Goal: Task Accomplishment & Management: Use online tool/utility

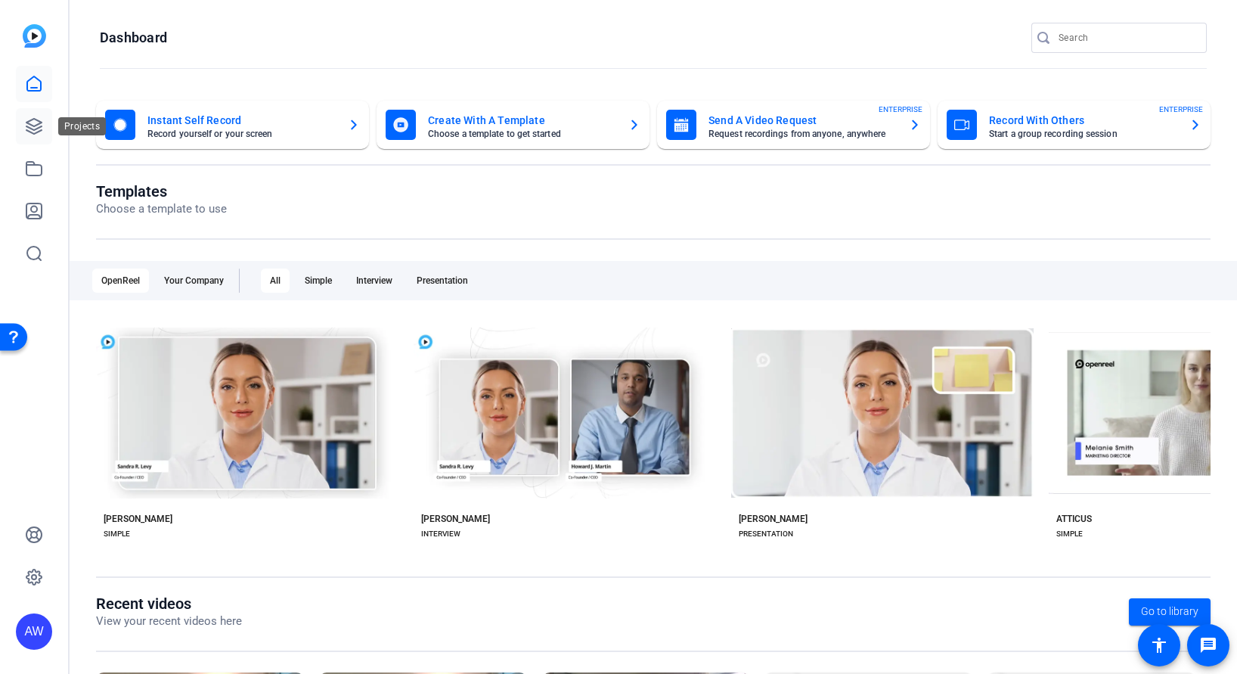
click at [28, 134] on icon at bounding box center [34, 126] width 18 height 18
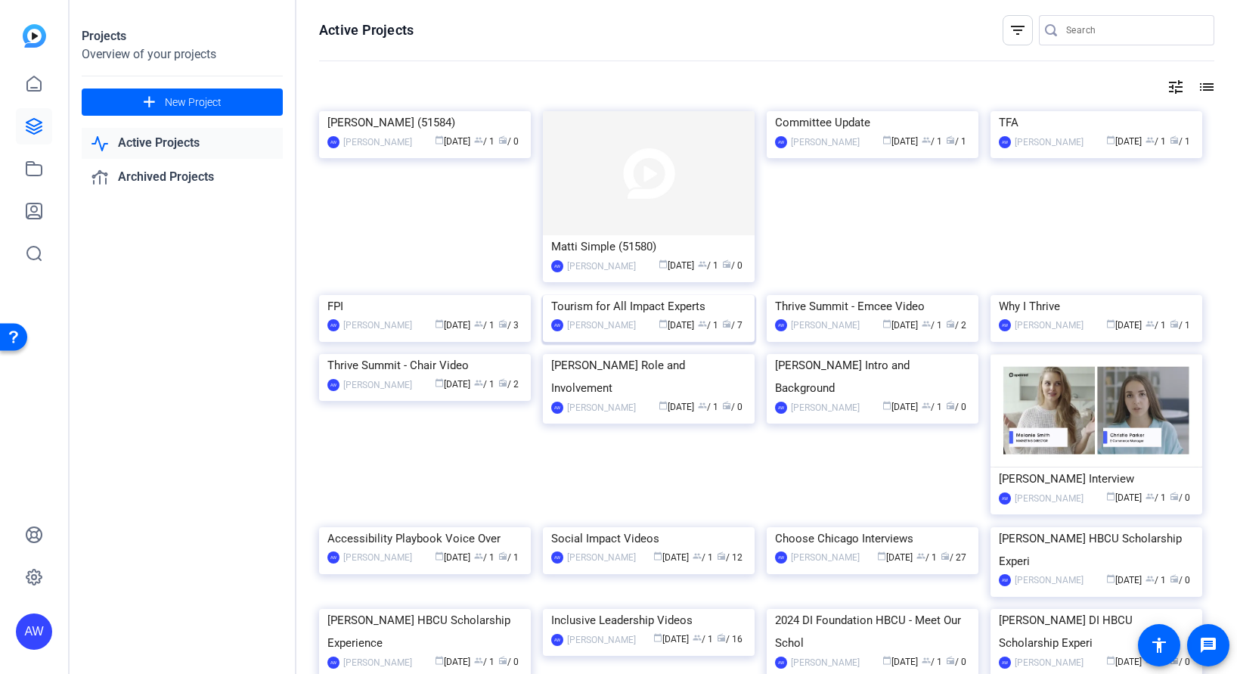
click at [610, 333] on div "AW [PERSON_NAME] calendar_today [DATE] group / 1 radio / 7" at bounding box center [648, 326] width 195 height 16
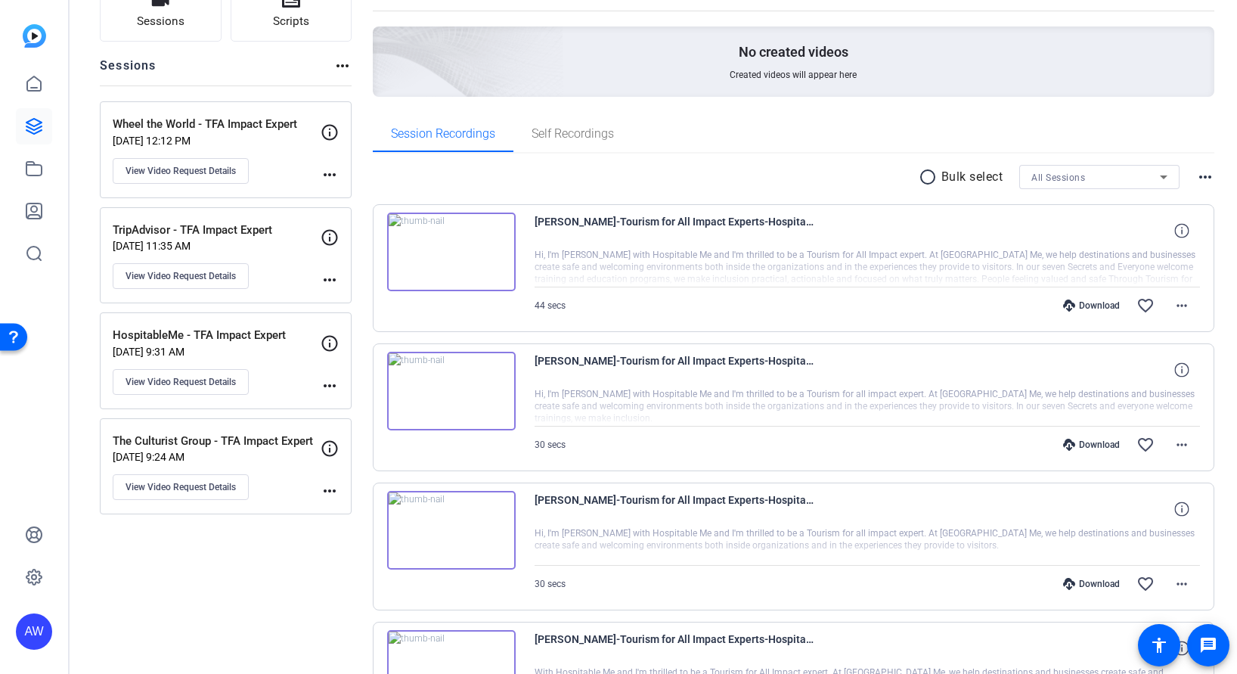
scroll to position [126, 0]
click at [649, 139] on div "Session Recordings Self Recordings" at bounding box center [794, 136] width 842 height 36
click at [429, 257] on img at bounding box center [451, 254] width 129 height 79
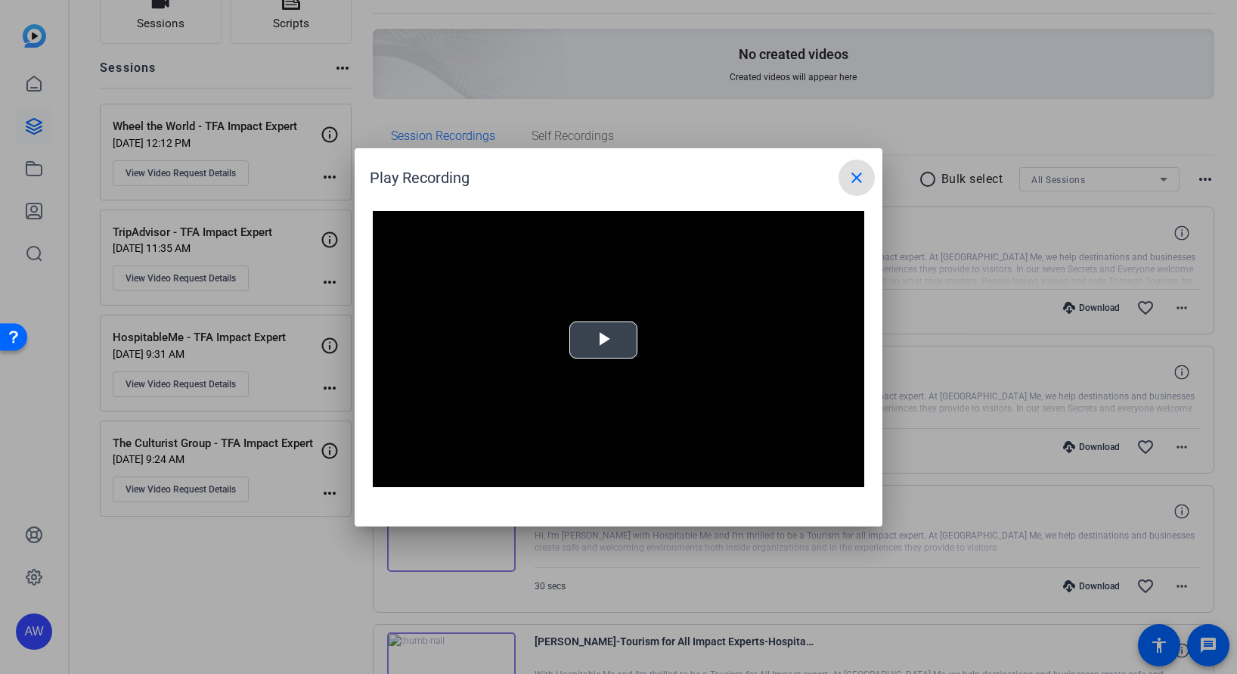
click at [614, 363] on video "Video Player" at bounding box center [618, 349] width 491 height 277
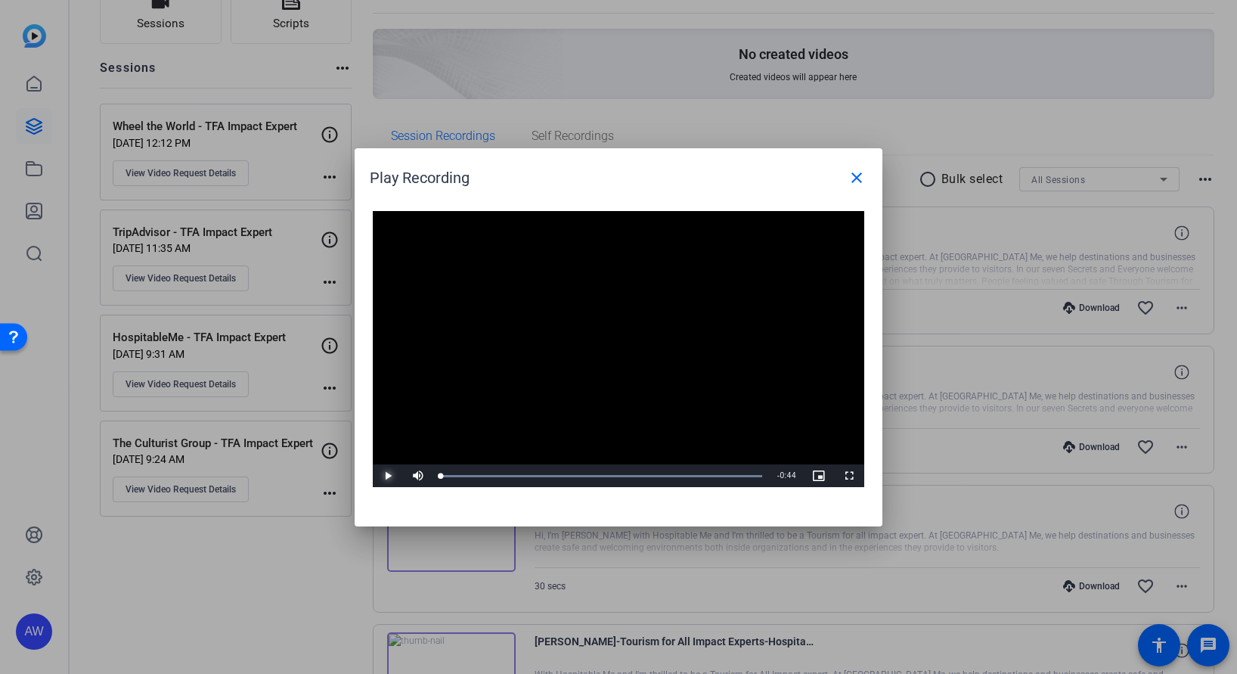
click at [392, 476] on span "Video Player" at bounding box center [388, 476] width 30 height 0
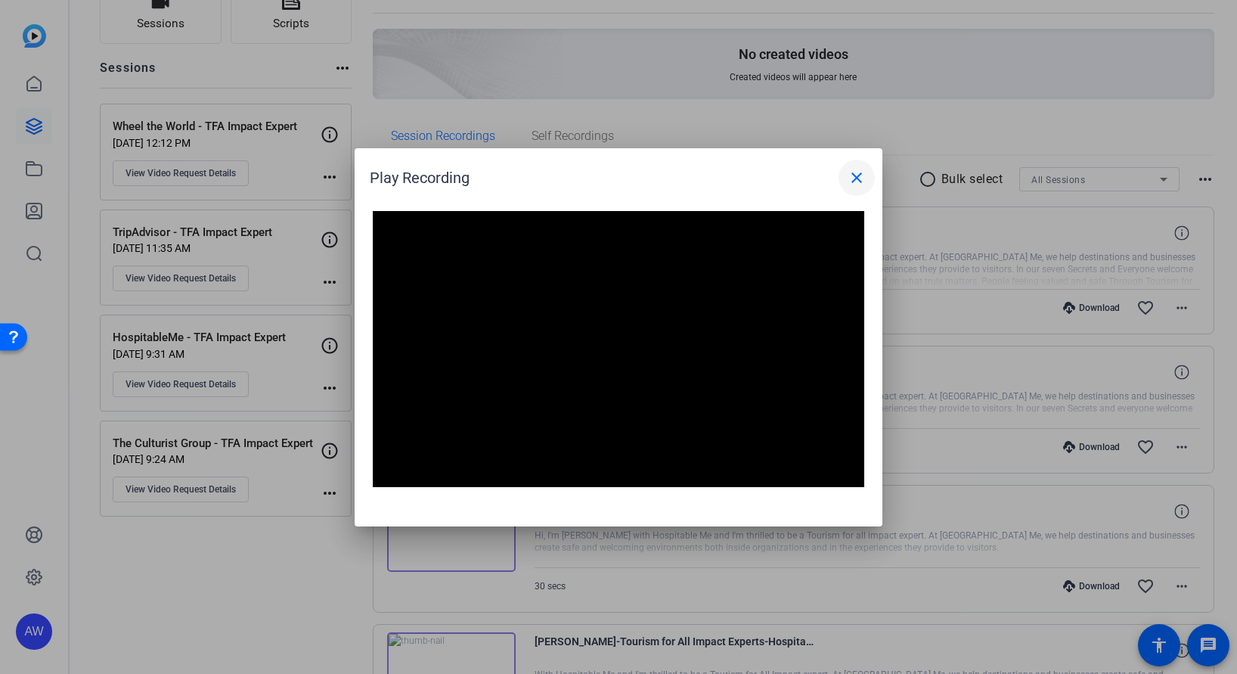
click at [853, 181] on mat-icon "close" at bounding box center [856, 178] width 18 height 18
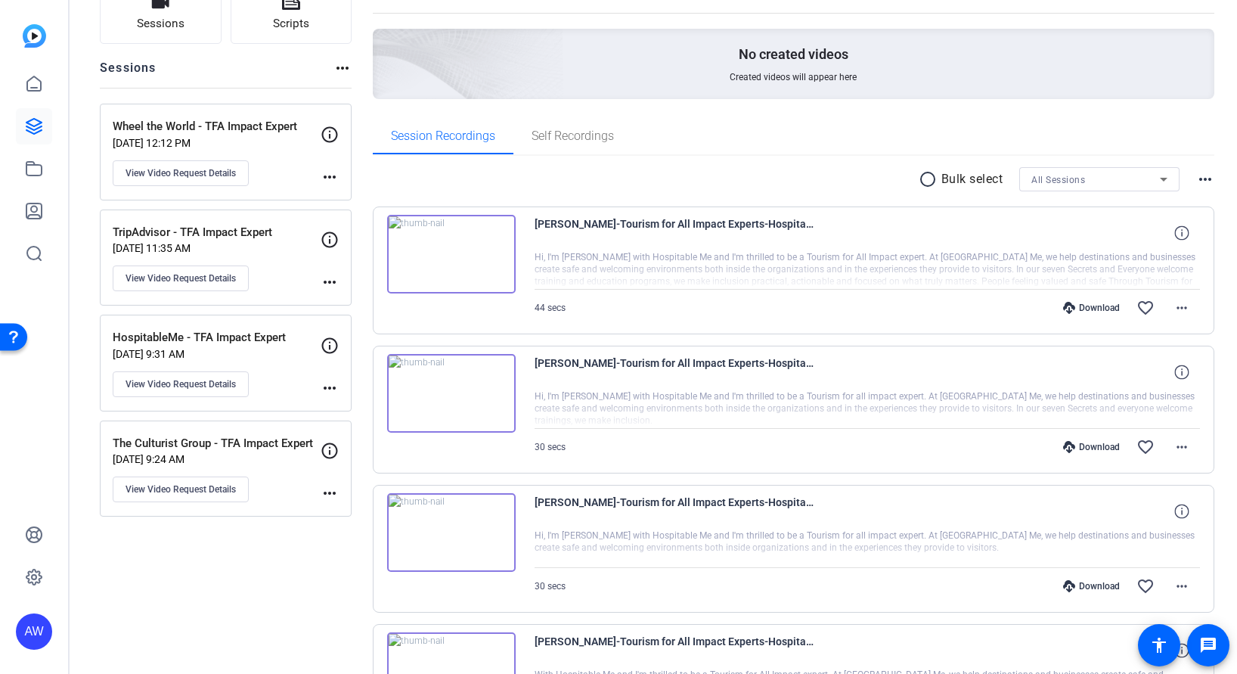
click at [919, 177] on mat-icon "radio_button_unchecked" at bounding box center [930, 179] width 23 height 18
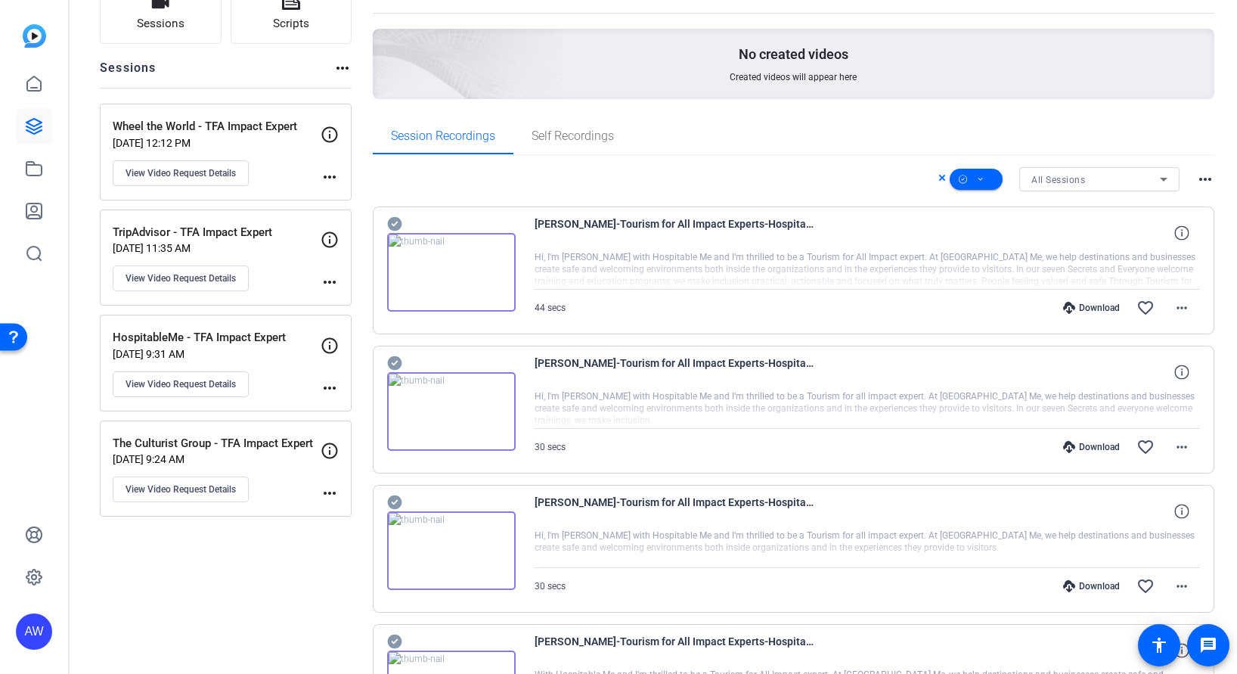
click at [400, 219] on icon at bounding box center [394, 224] width 15 height 18
click at [393, 221] on icon at bounding box center [394, 224] width 14 height 14
click at [396, 224] on icon at bounding box center [394, 224] width 14 height 14
click at [394, 224] on icon at bounding box center [394, 224] width 14 height 14
click at [391, 357] on icon at bounding box center [394, 363] width 14 height 14
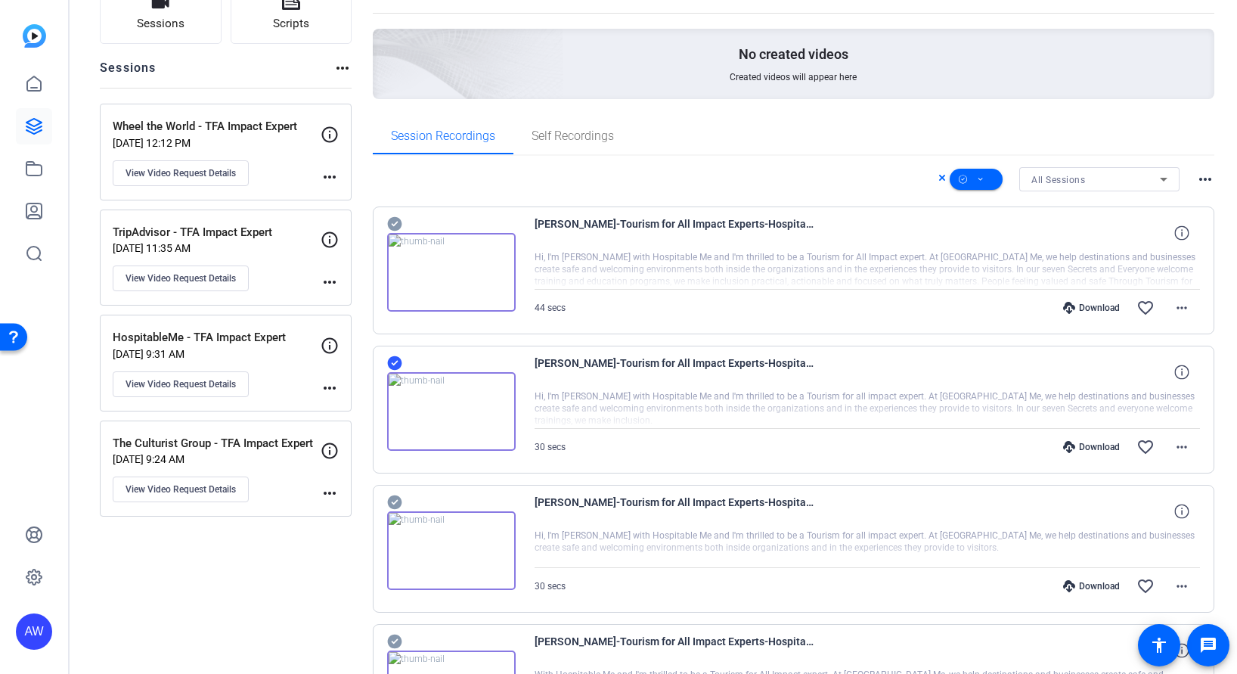
click at [398, 497] on icon at bounding box center [394, 502] width 14 height 14
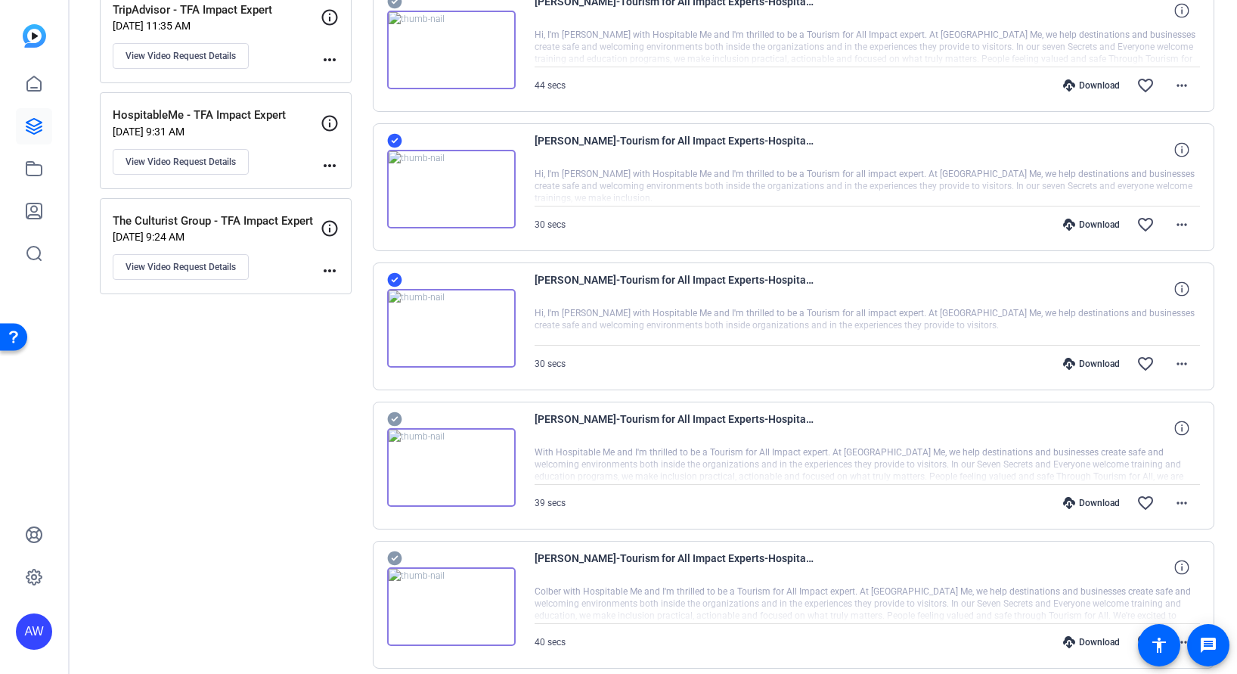
scroll to position [350, 0]
click at [395, 410] on icon at bounding box center [394, 417] width 15 height 18
click at [395, 555] on icon at bounding box center [394, 557] width 14 height 14
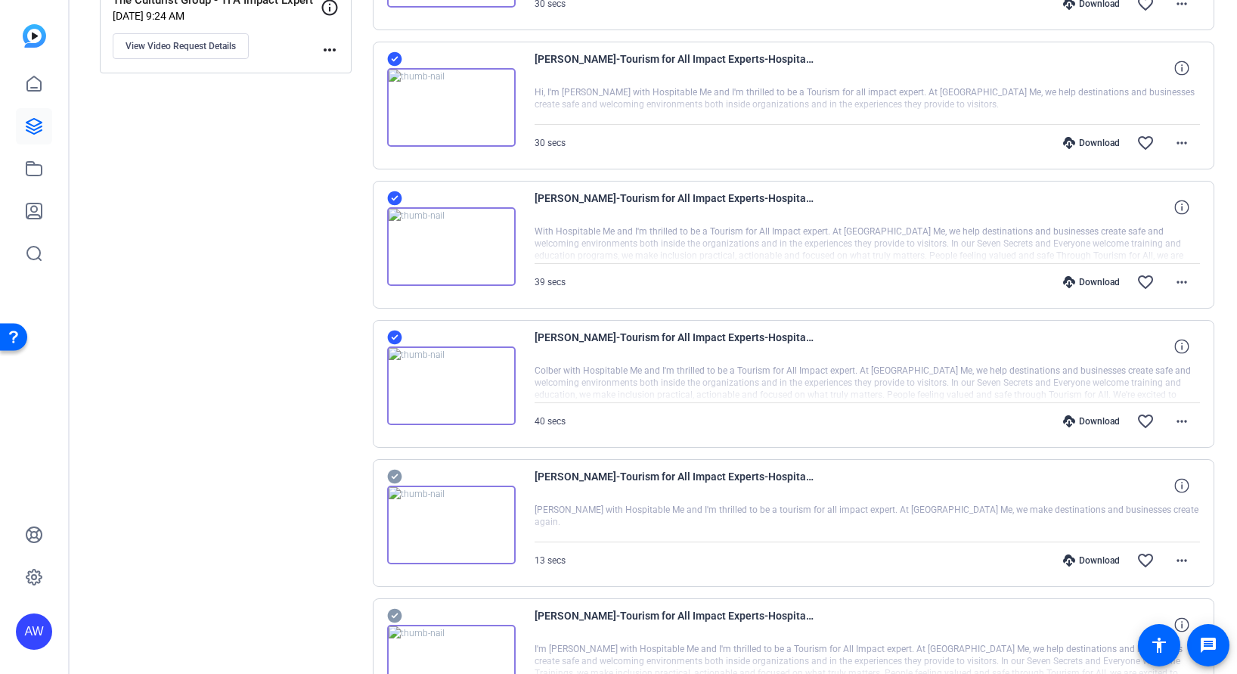
scroll to position [571, 0]
click at [394, 469] on icon at bounding box center [394, 475] width 14 height 14
click at [393, 612] on icon at bounding box center [394, 614] width 14 height 14
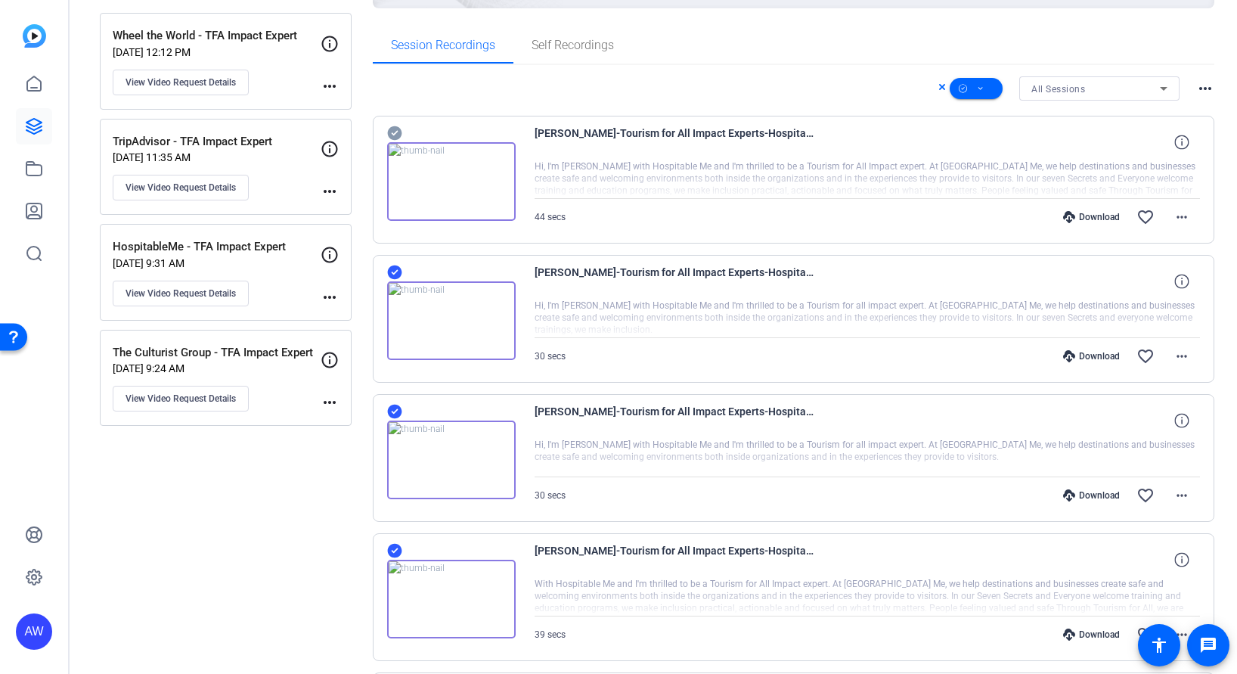
scroll to position [0, 0]
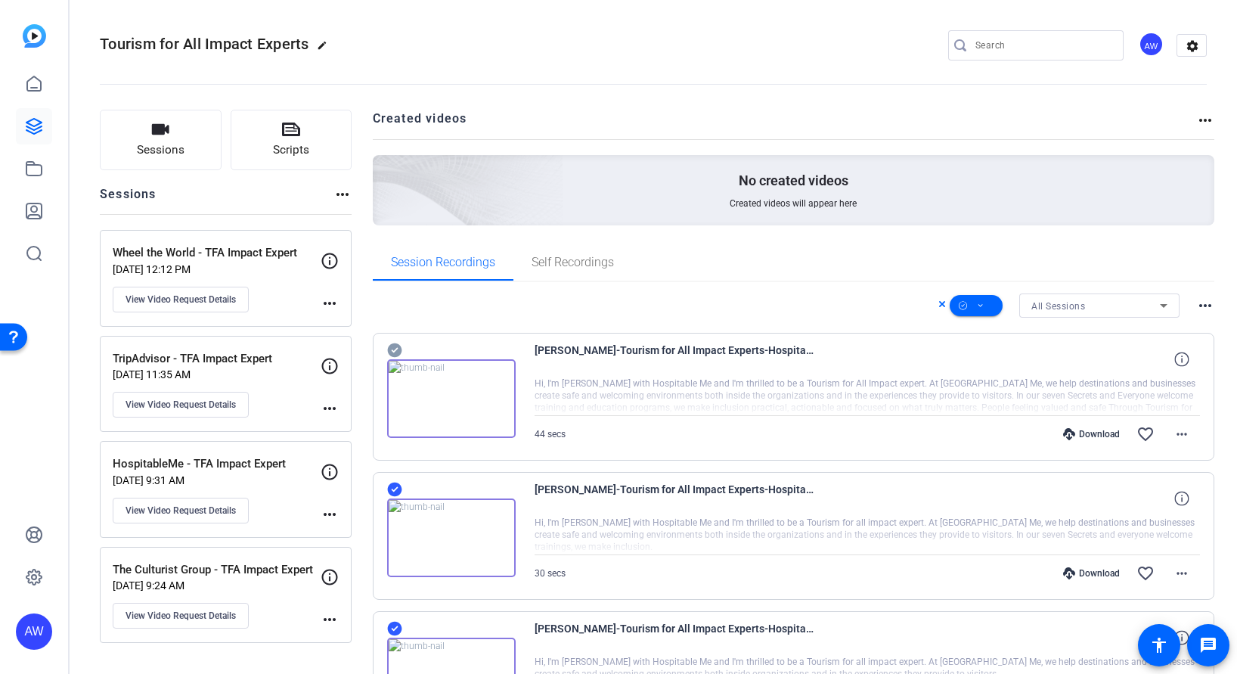
click at [1197, 308] on mat-icon "more_horiz" at bounding box center [1205, 305] width 18 height 18
click at [739, 267] on div at bounding box center [618, 337] width 1237 height 674
click at [1141, 310] on div "All Sessions" at bounding box center [1095, 305] width 129 height 19
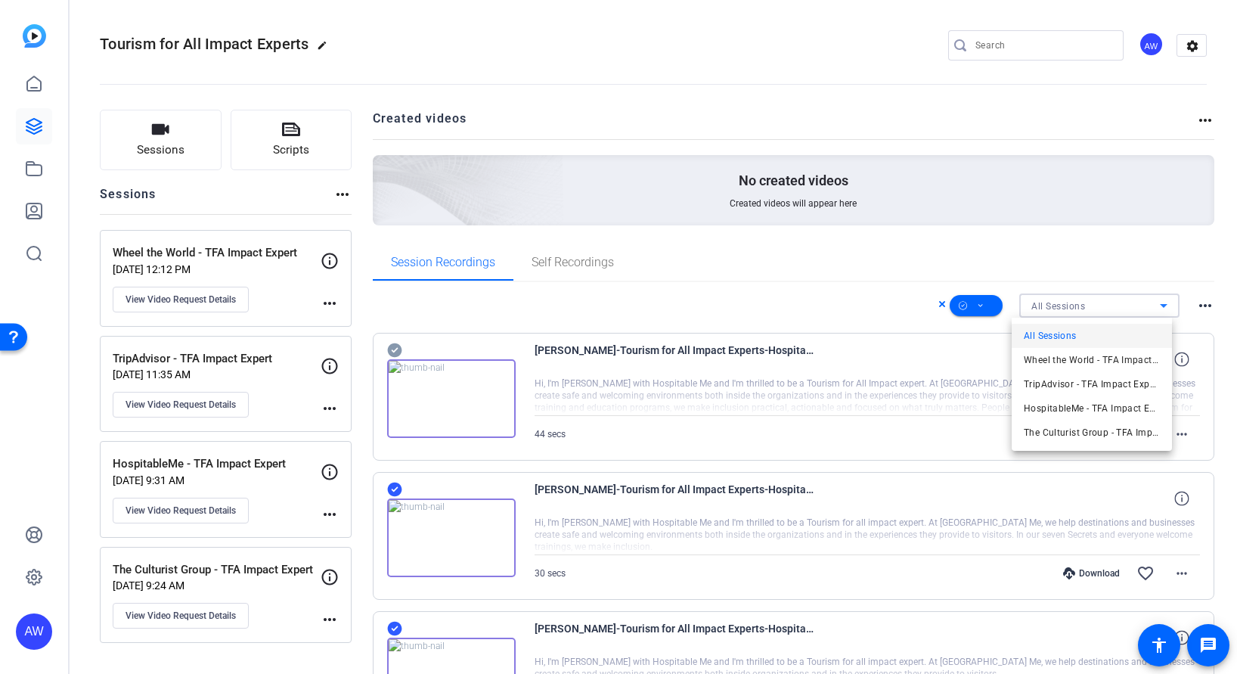
click at [1136, 301] on div at bounding box center [618, 337] width 1237 height 674
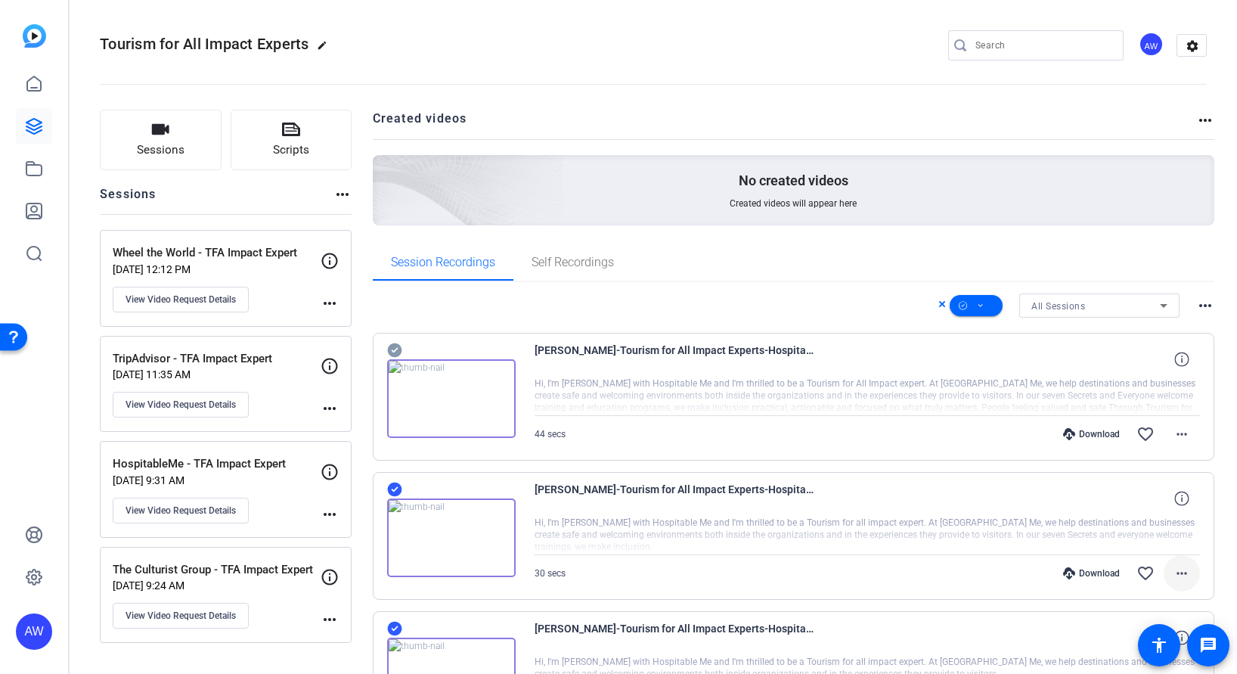
click at [1176, 576] on mat-icon "more_horiz" at bounding box center [1182, 573] width 18 height 18
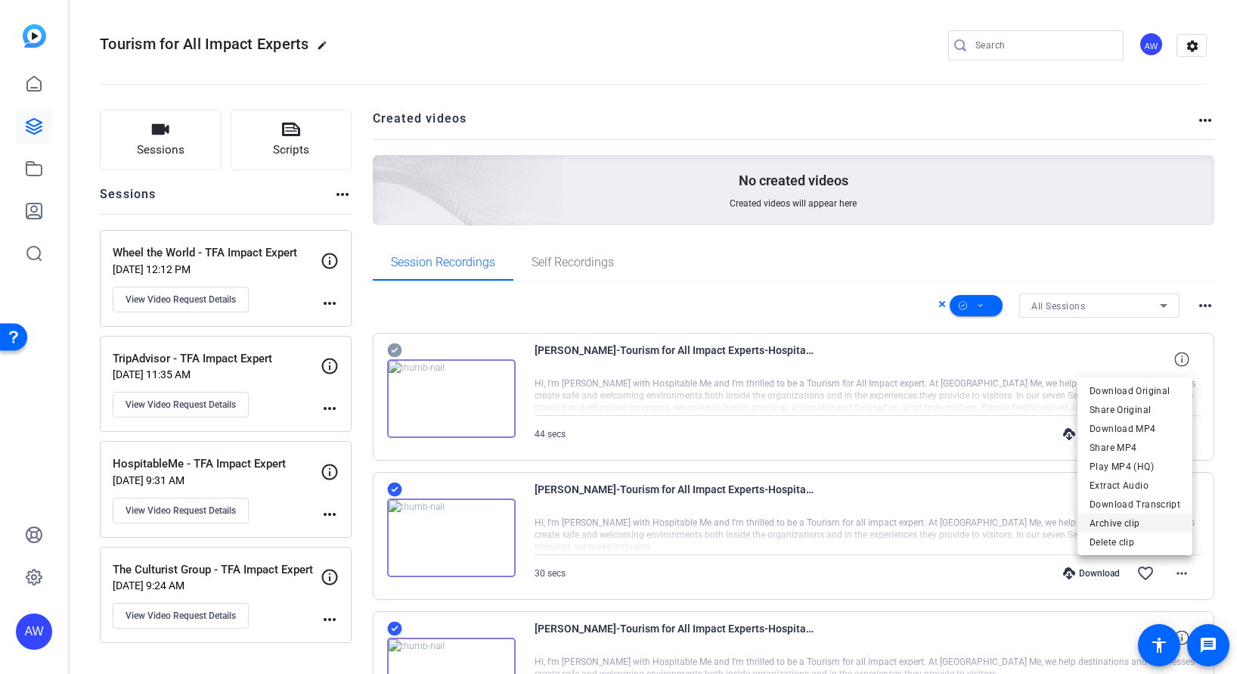
click at [1139, 526] on span "Archive clip" at bounding box center [1134, 523] width 91 height 18
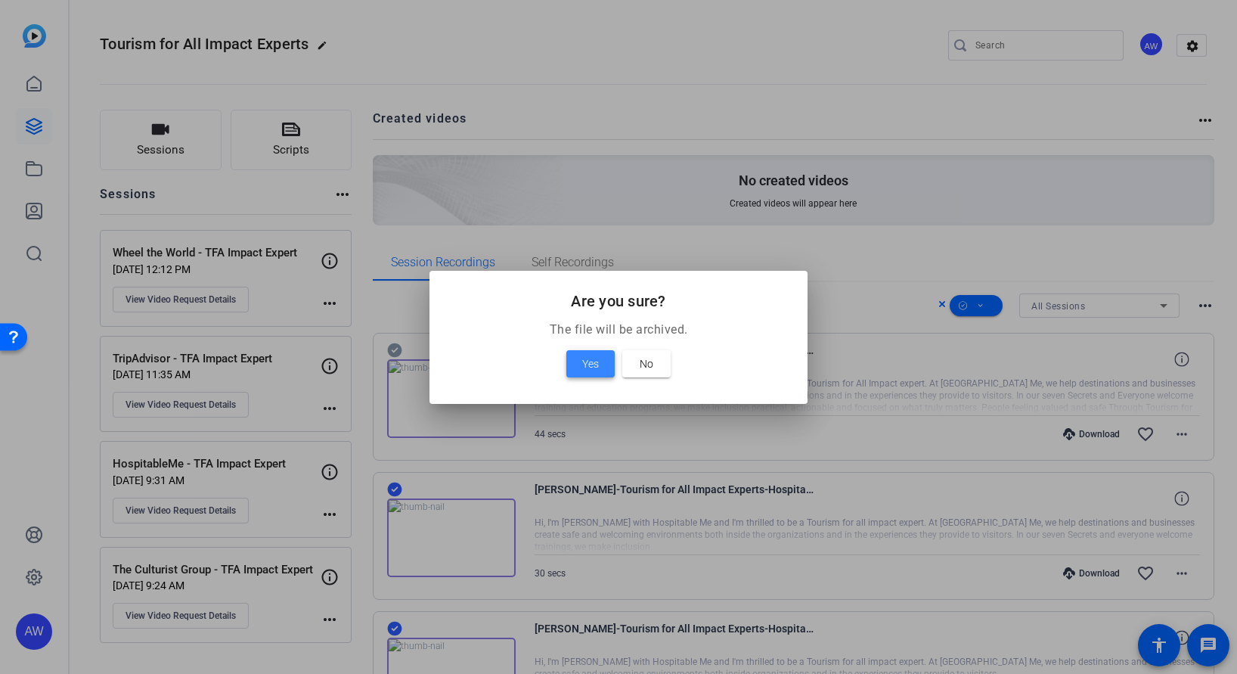
click at [572, 351] on span at bounding box center [590, 363] width 48 height 36
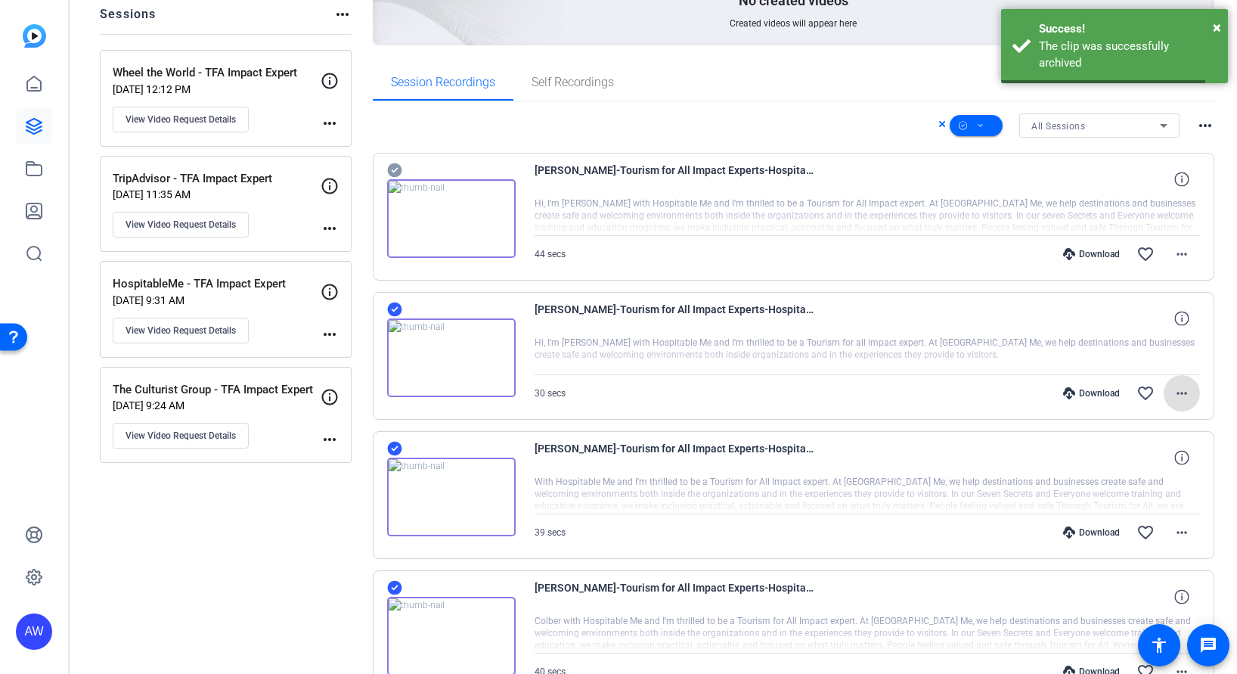
scroll to position [184, 0]
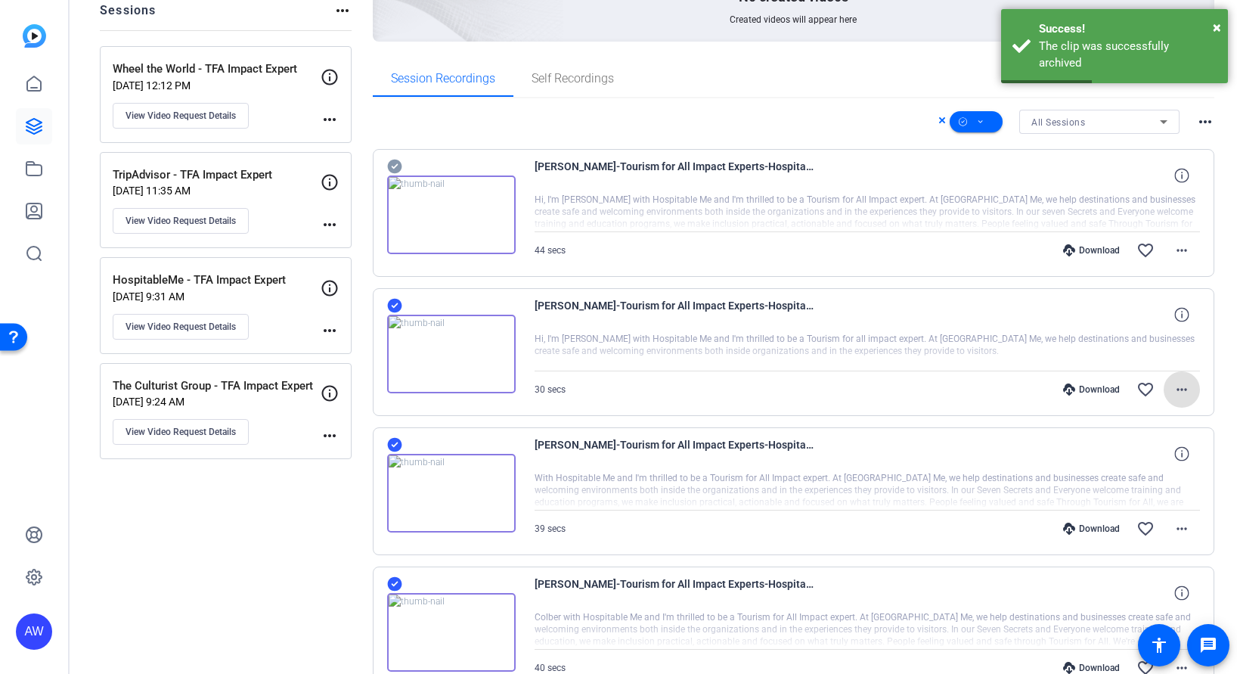
click at [938, 124] on icon at bounding box center [942, 120] width 8 height 18
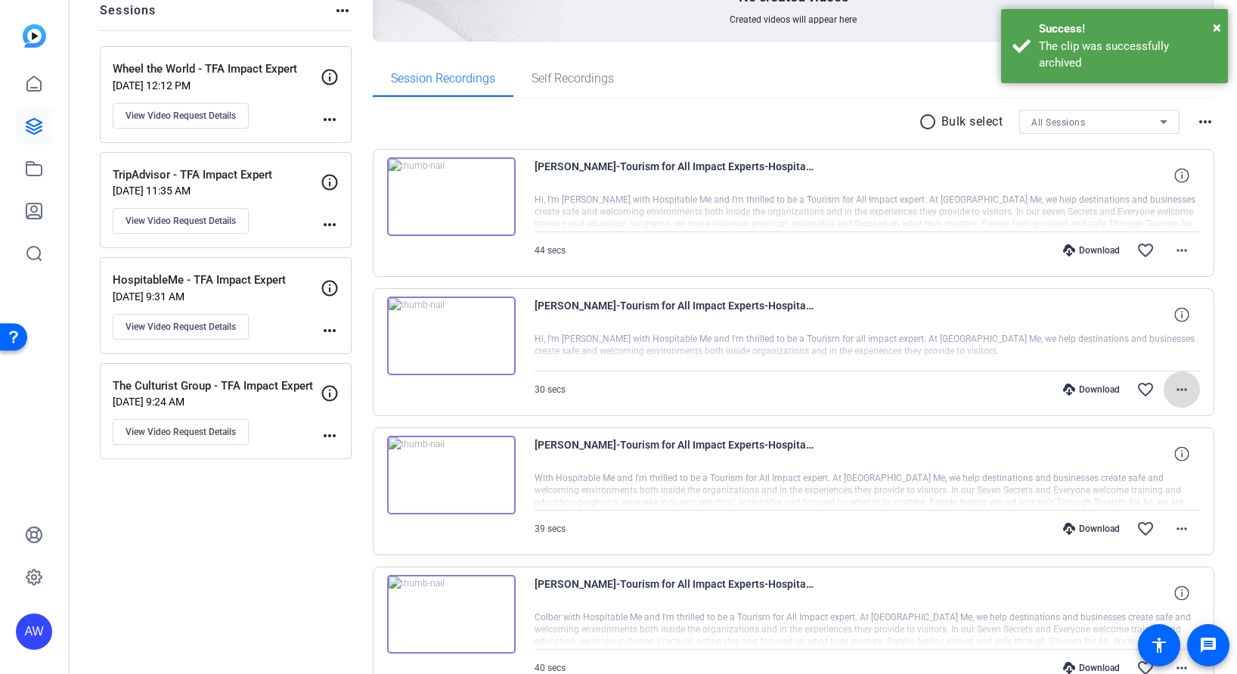
click at [1181, 391] on mat-icon "more_horiz" at bounding box center [1182, 389] width 18 height 18
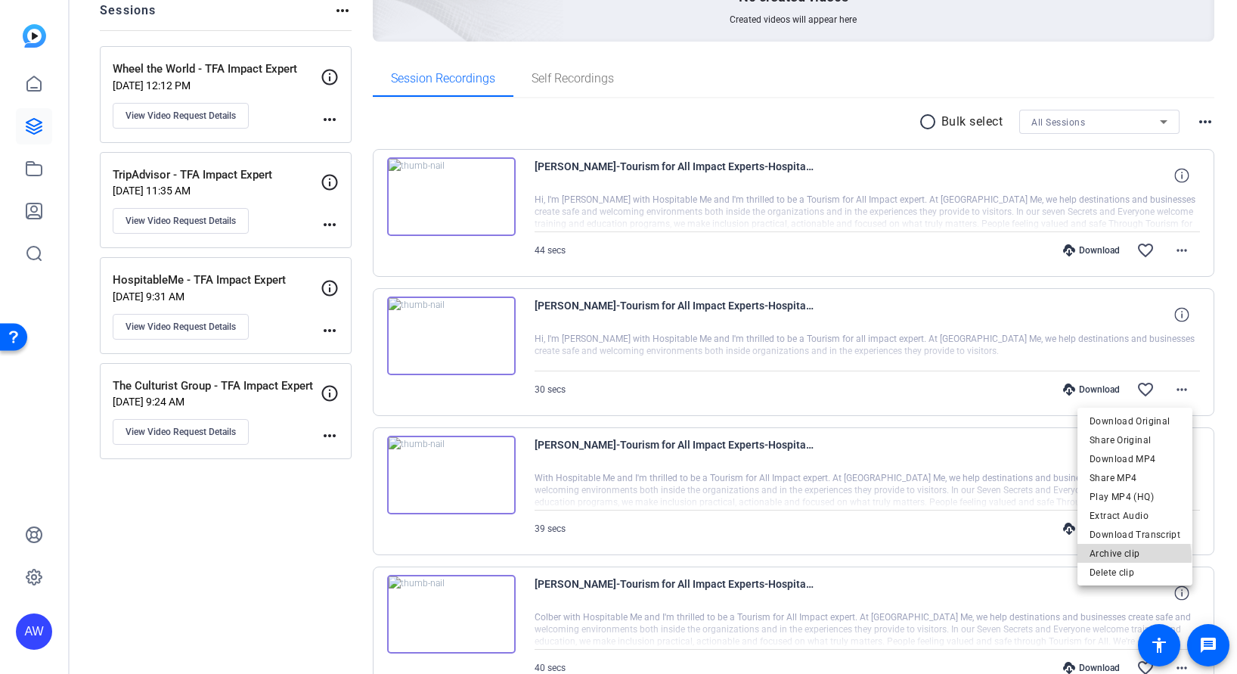
click at [1126, 557] on span "Archive clip" at bounding box center [1134, 553] width 91 height 18
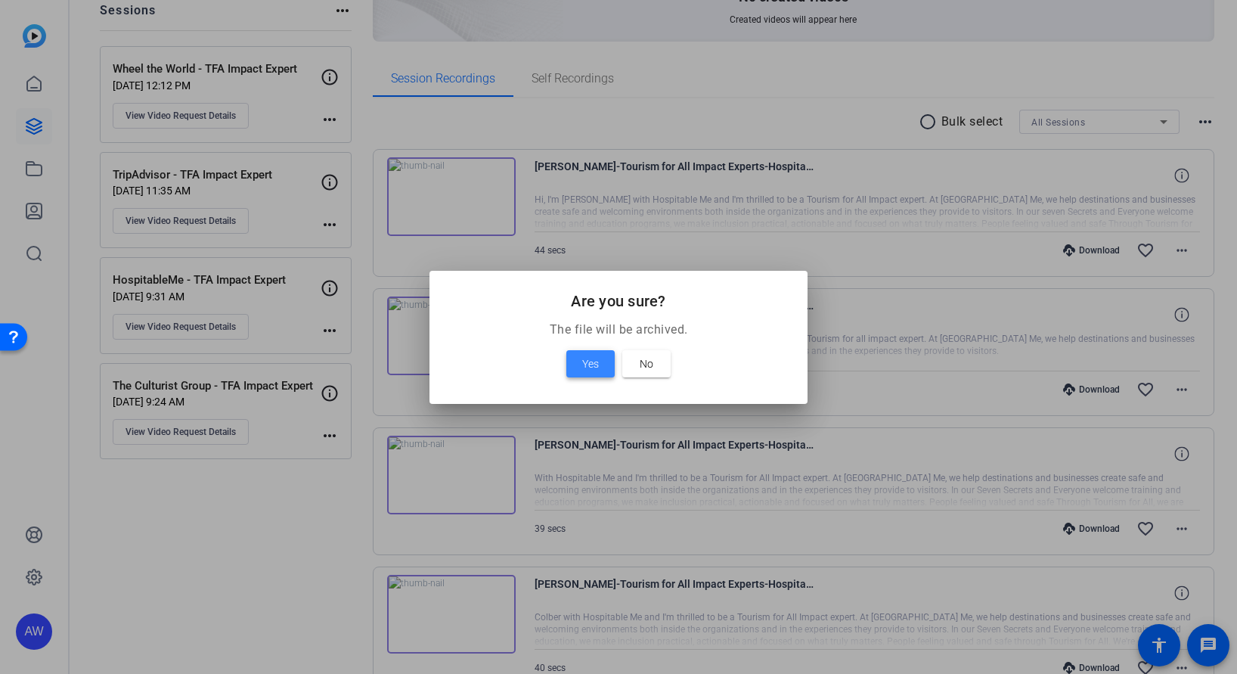
click at [590, 363] on span "Yes" at bounding box center [590, 364] width 17 height 18
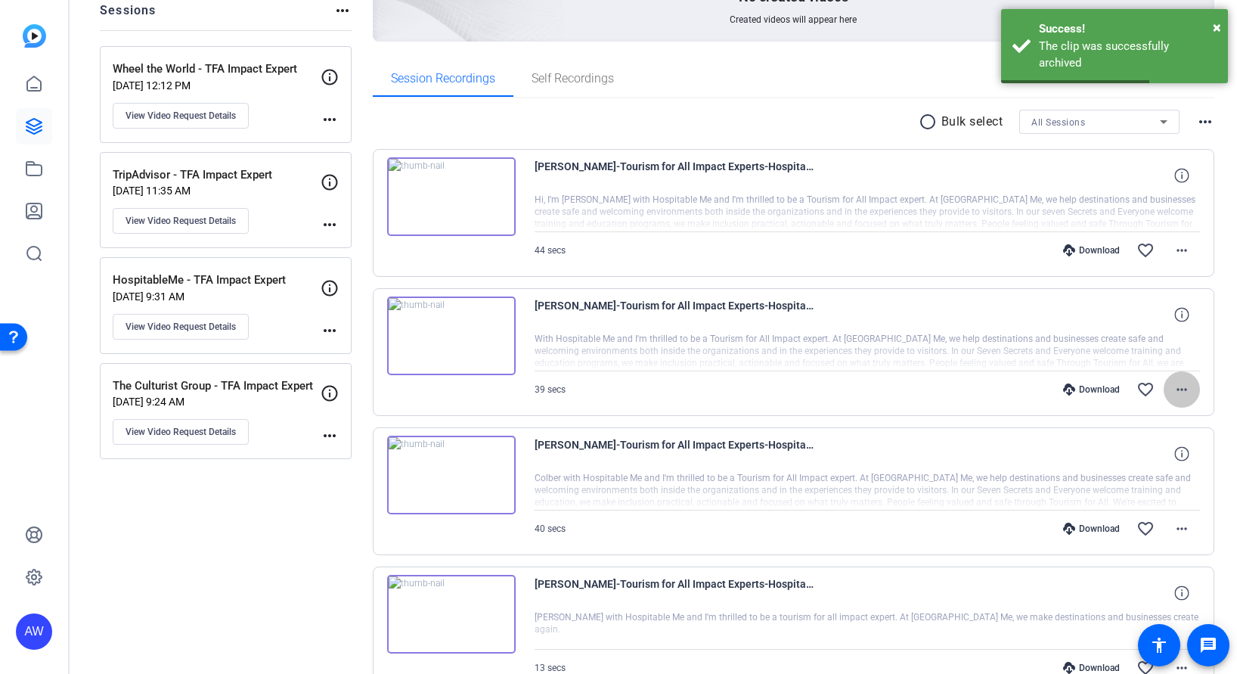
click at [1177, 389] on mat-icon "more_horiz" at bounding box center [1182, 389] width 18 height 18
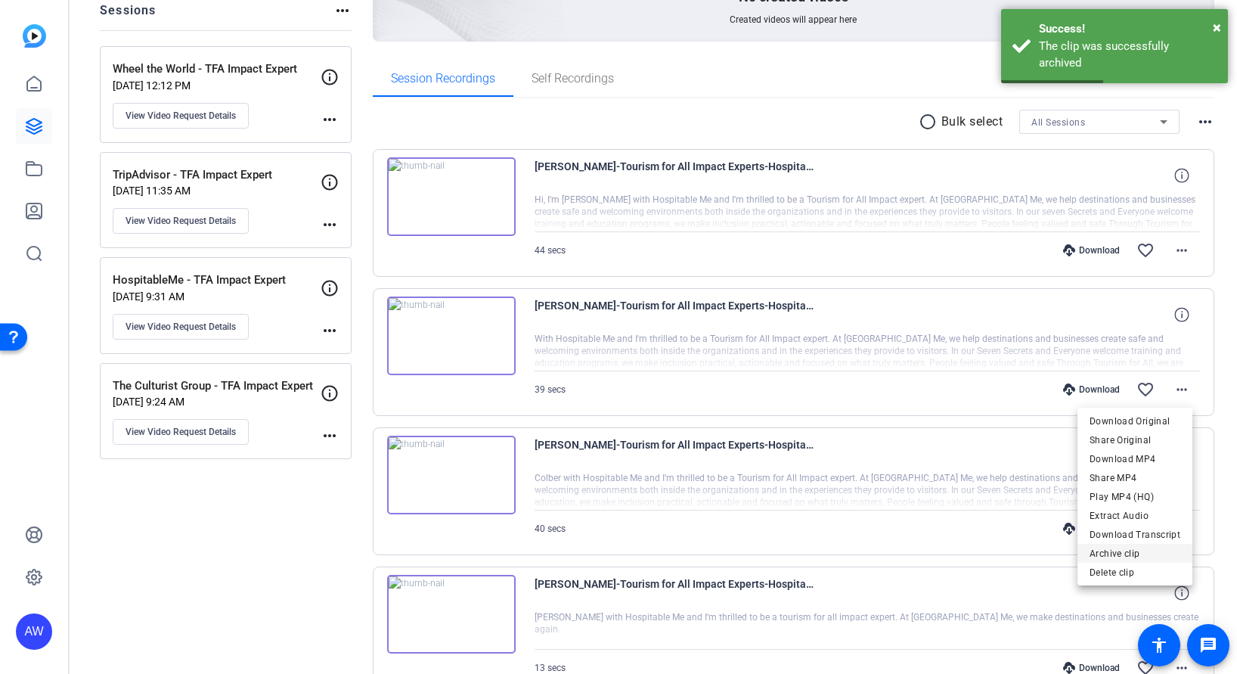
click at [1096, 552] on span "Archive clip" at bounding box center [1134, 553] width 91 height 18
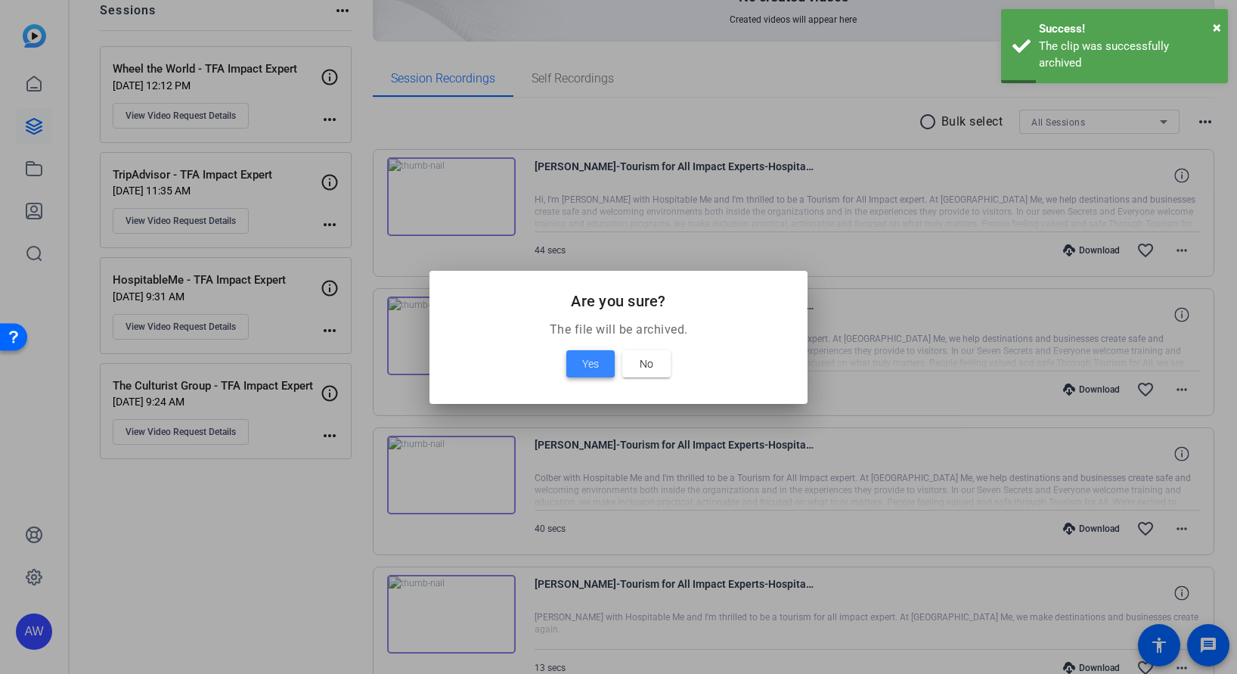
click at [587, 359] on span "Yes" at bounding box center [590, 364] width 17 height 18
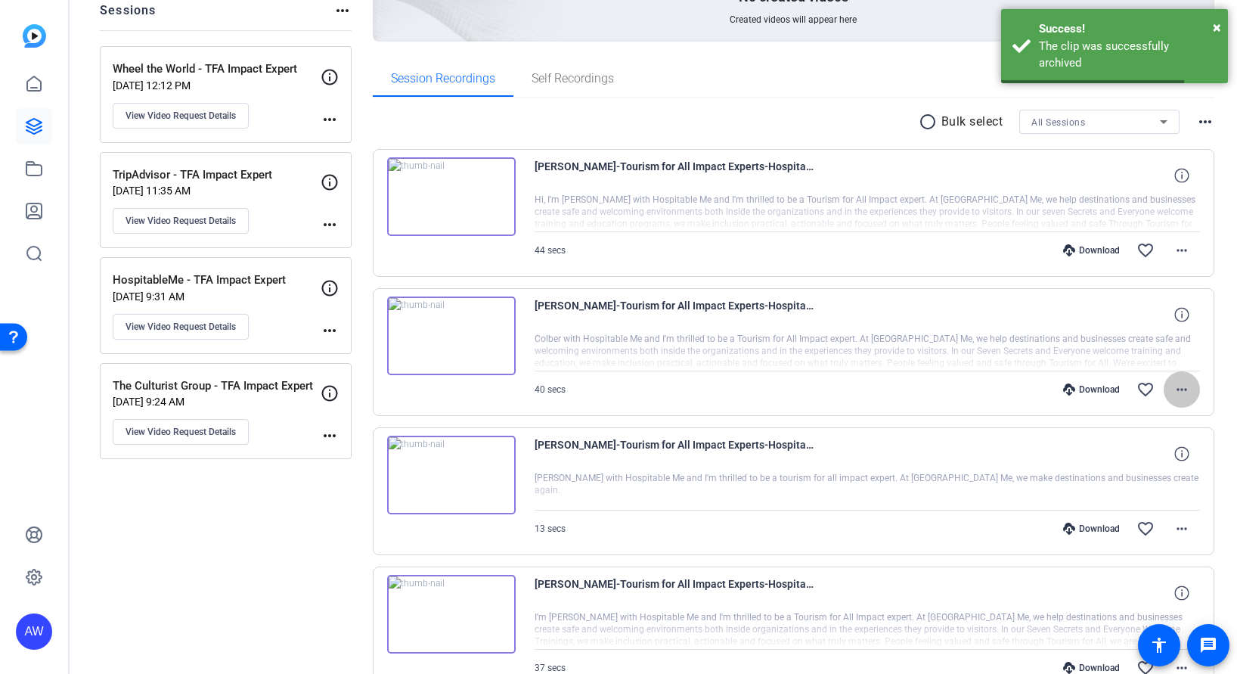
click at [1183, 385] on span at bounding box center [1181, 389] width 36 height 36
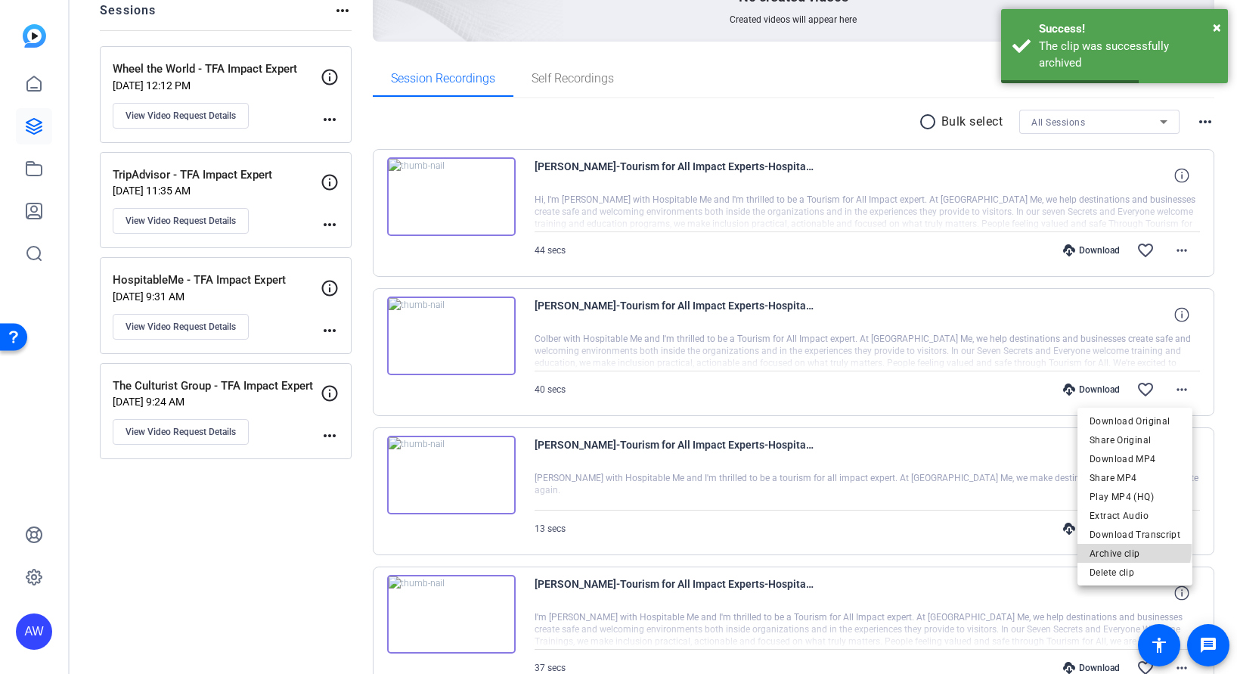
click at [1131, 548] on span "Archive clip" at bounding box center [1134, 553] width 91 height 18
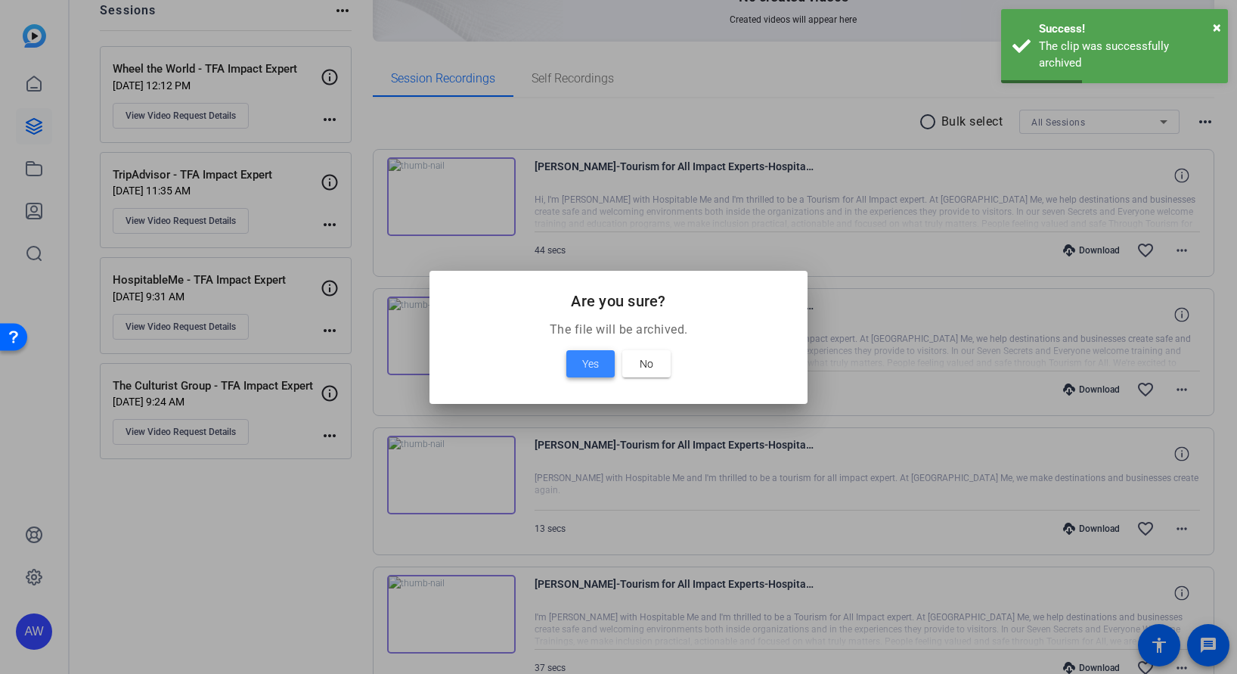
click at [587, 362] on span "Yes" at bounding box center [590, 364] width 17 height 18
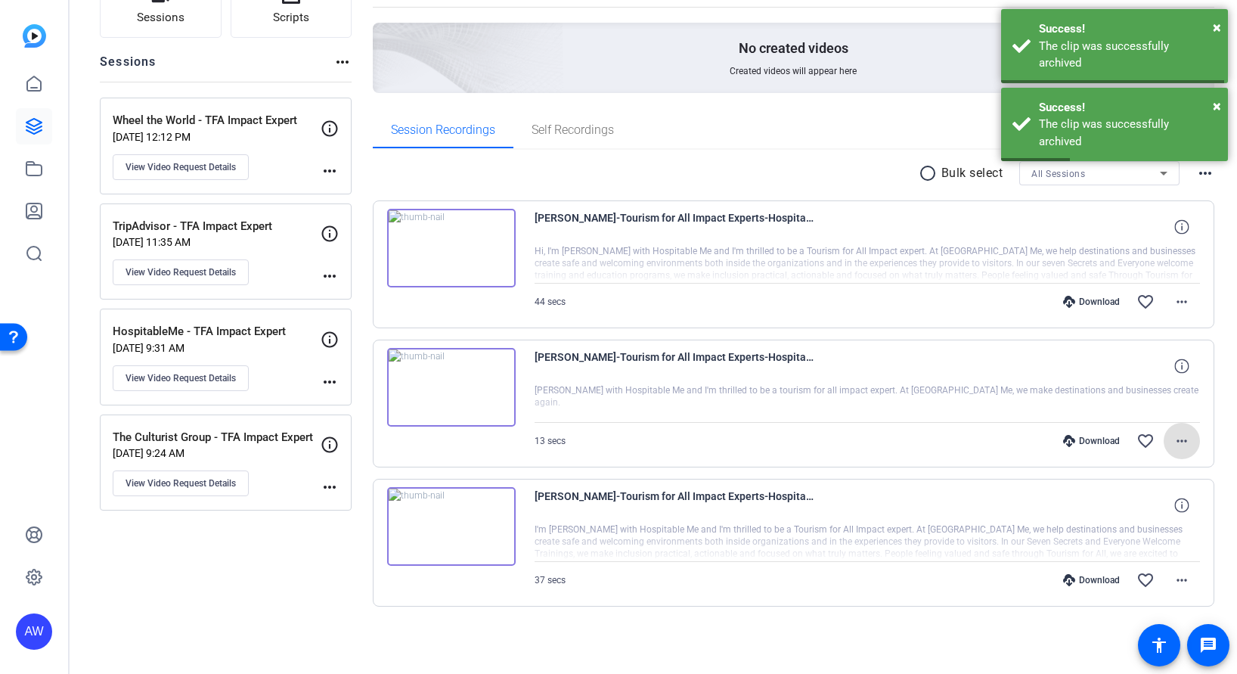
scroll to position [132, 0]
click at [1173, 438] on mat-icon "more_horiz" at bounding box center [1182, 441] width 18 height 18
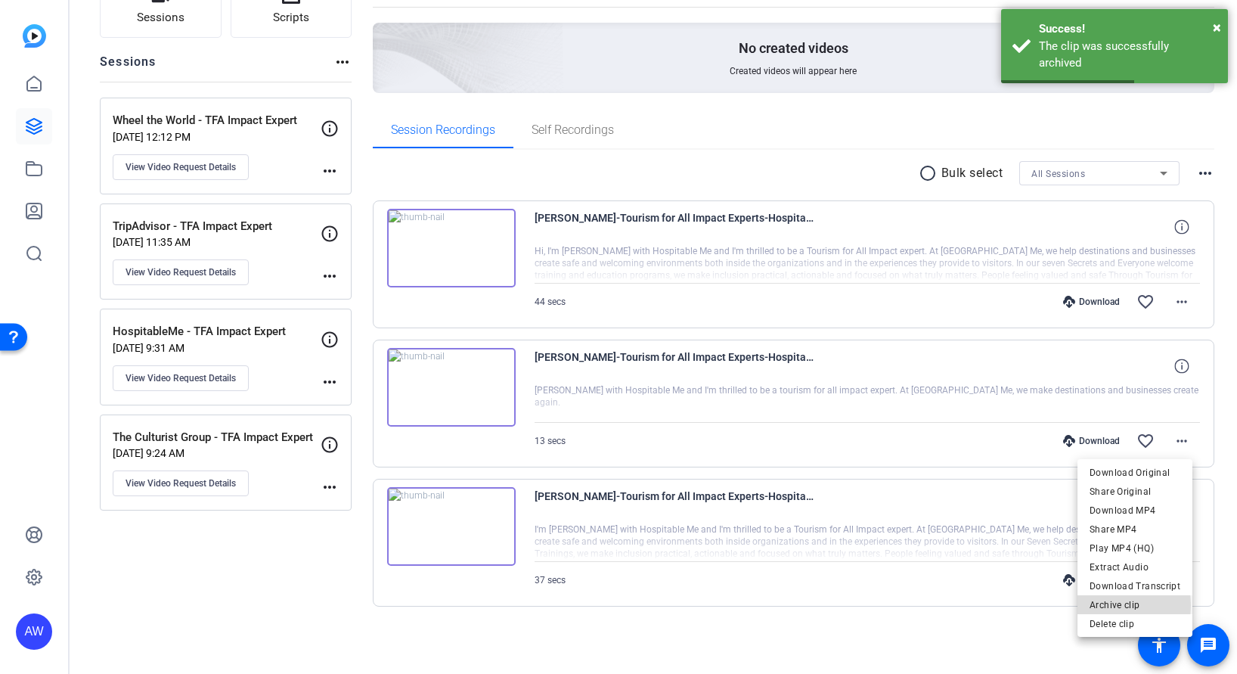
click at [1111, 605] on span "Archive clip" at bounding box center [1134, 605] width 91 height 18
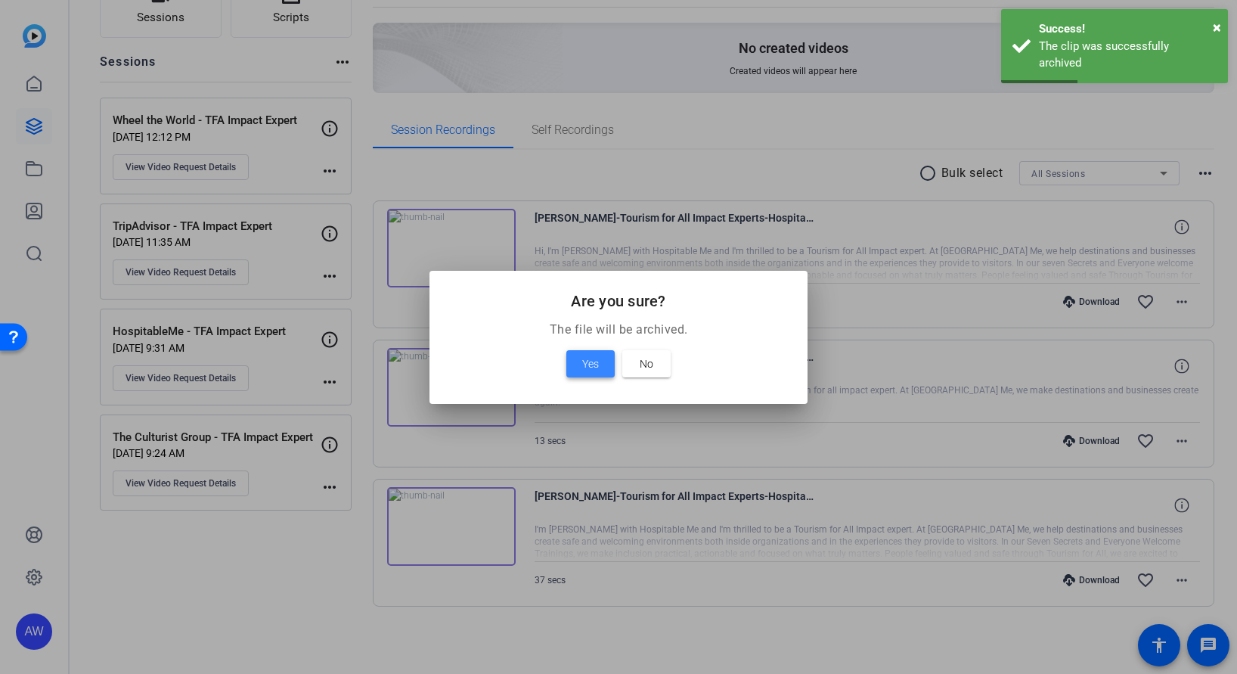
click at [589, 364] on span "Yes" at bounding box center [590, 364] width 17 height 18
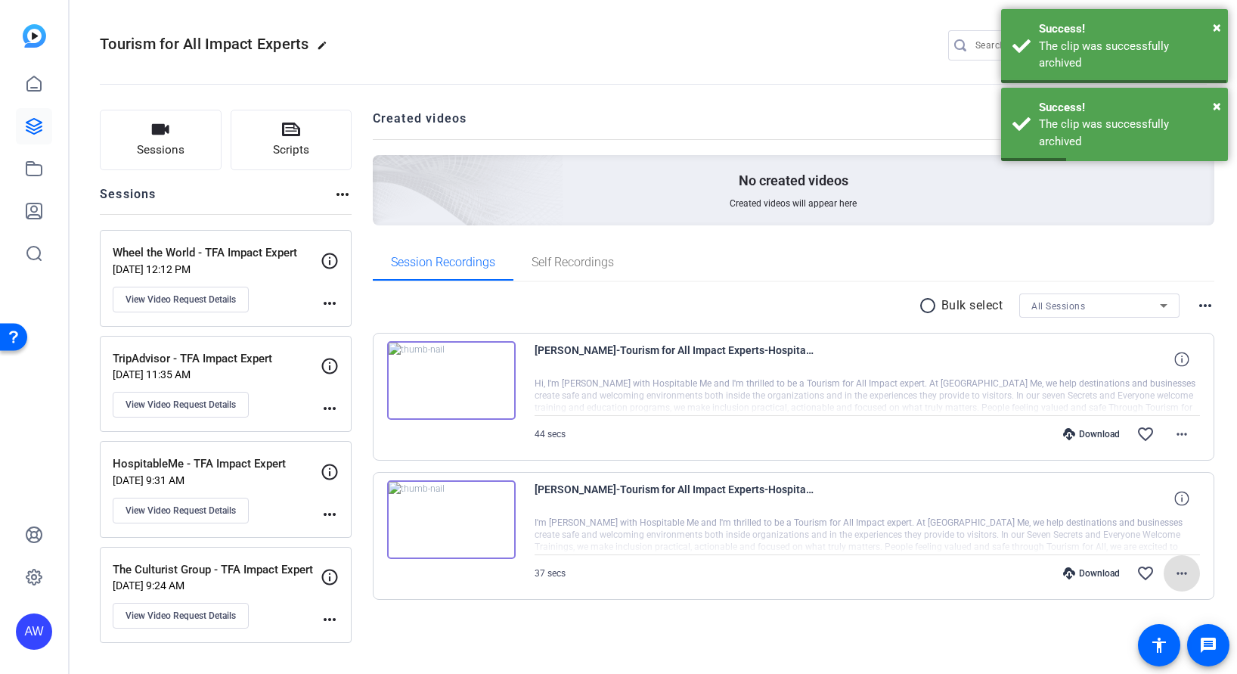
scroll to position [0, 0]
click at [1185, 571] on mat-icon "more_horiz" at bounding box center [1182, 573] width 18 height 18
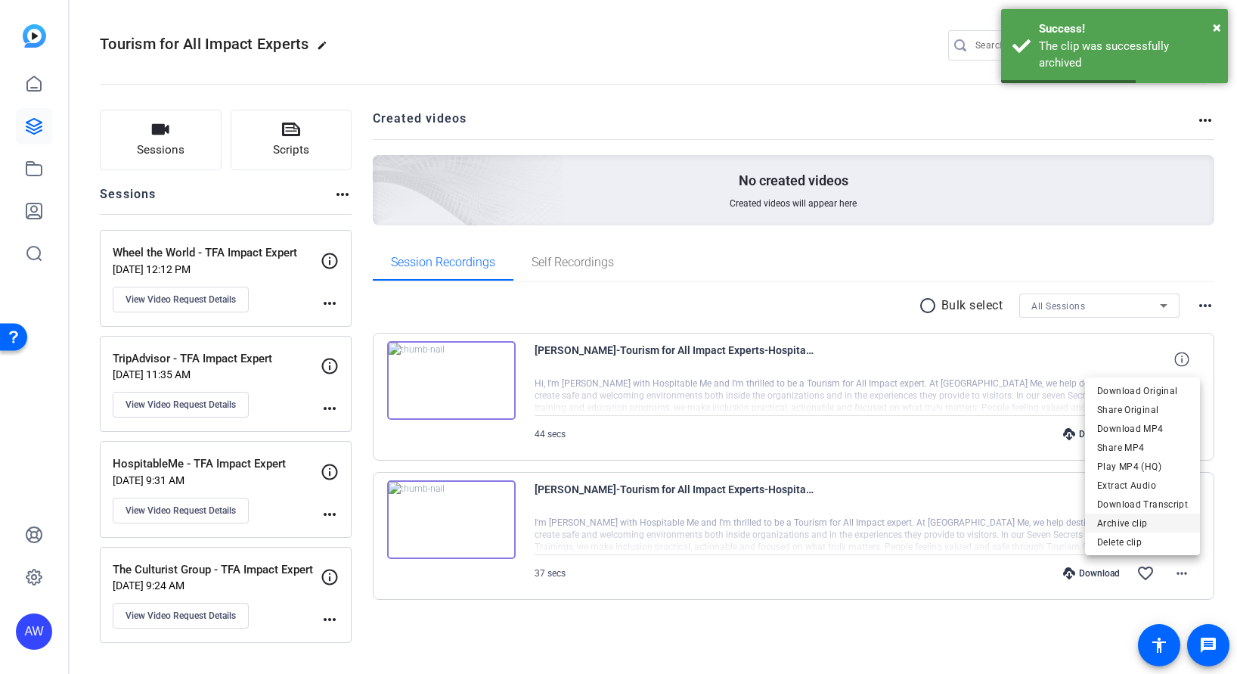
click at [1111, 525] on span "Archive clip" at bounding box center [1142, 523] width 91 height 18
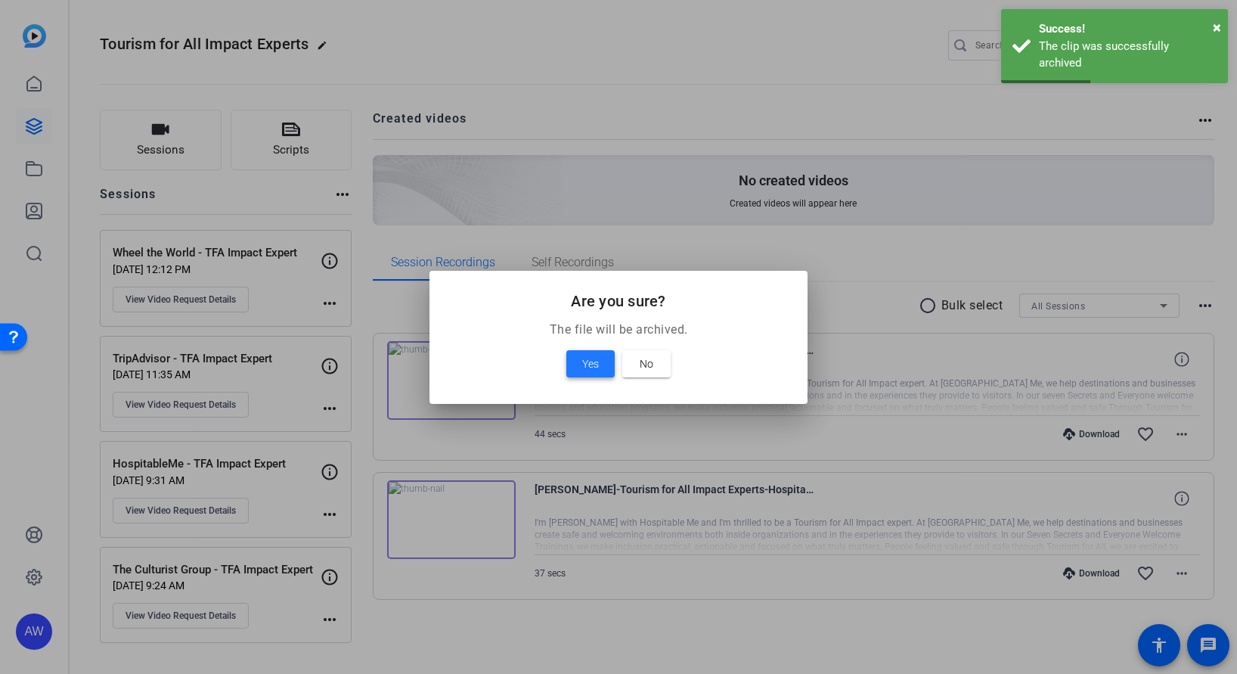
click at [606, 364] on span at bounding box center [590, 363] width 48 height 36
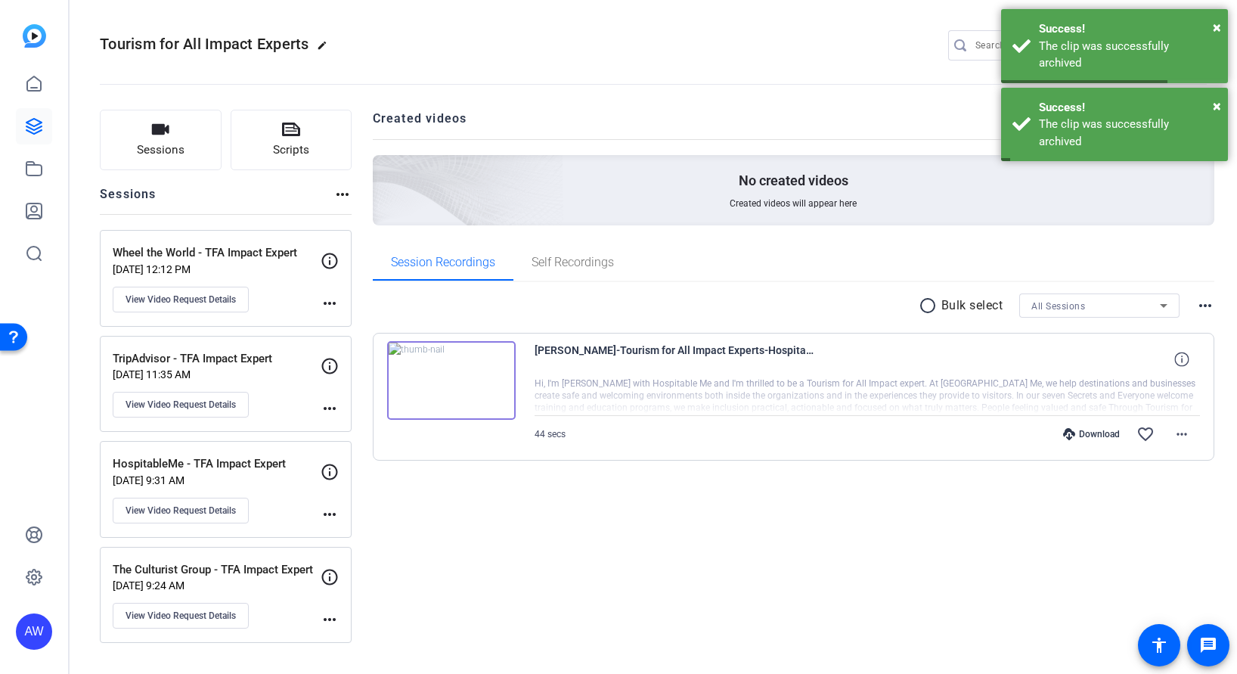
click at [754, 518] on div "Created videos more_horiz No created videos Created videos will appear here Ses…" at bounding box center [794, 376] width 842 height 533
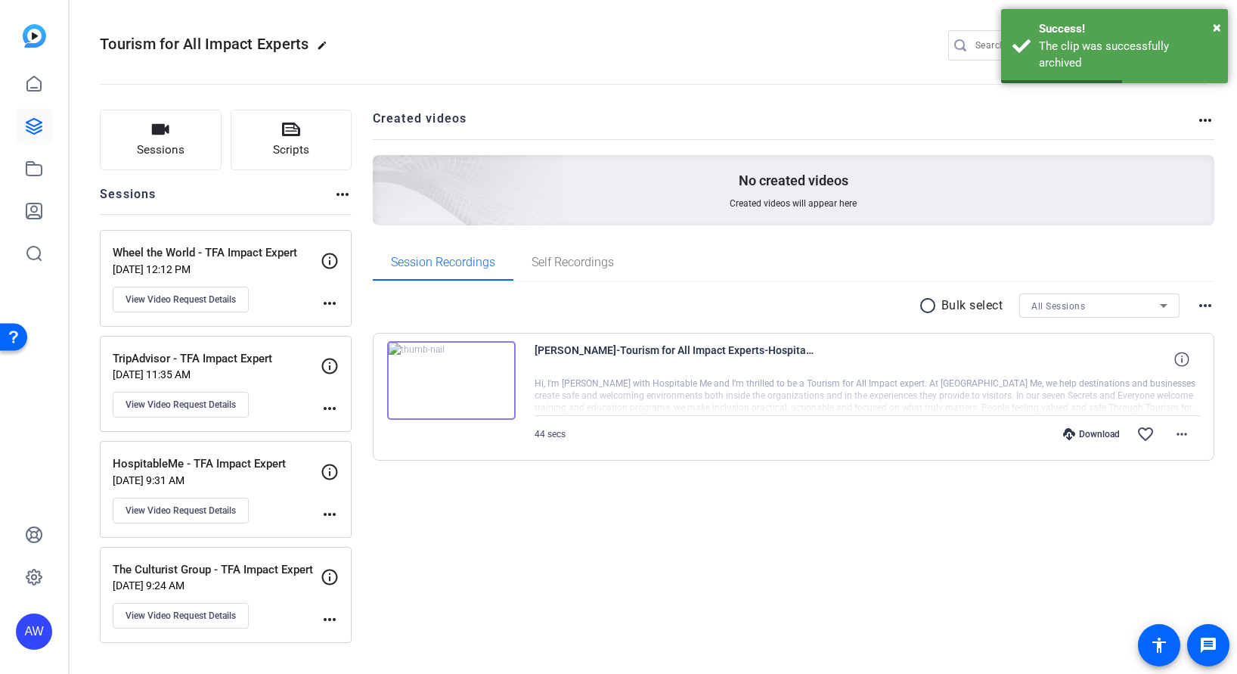
click at [1080, 432] on div "Download" at bounding box center [1091, 434] width 72 height 12
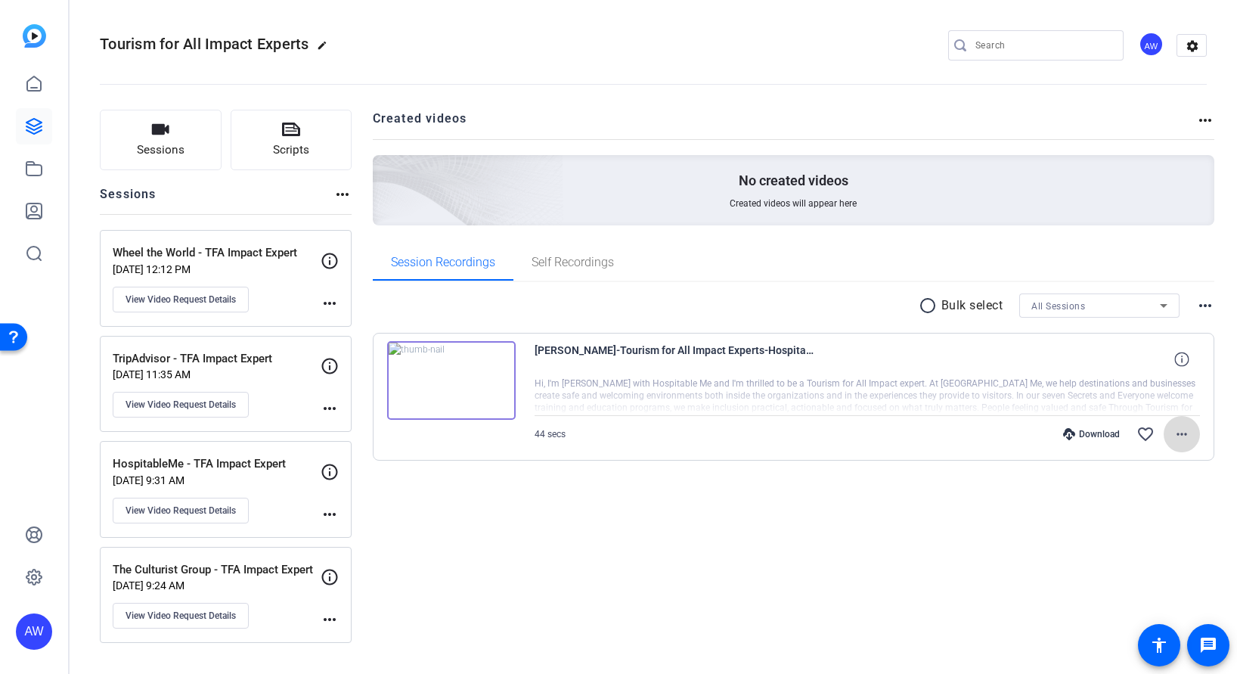
click at [1186, 435] on mat-icon "more_horiz" at bounding box center [1182, 434] width 18 height 18
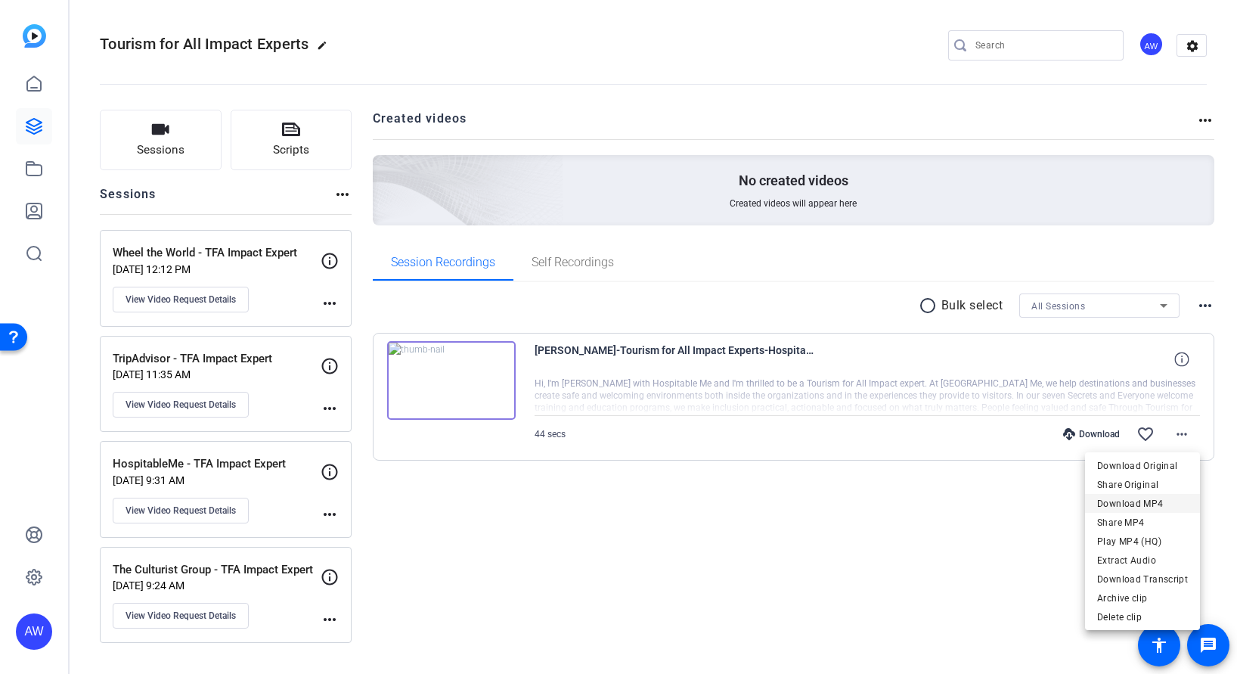
click at [1163, 509] on span "Download MP4" at bounding box center [1142, 503] width 91 height 18
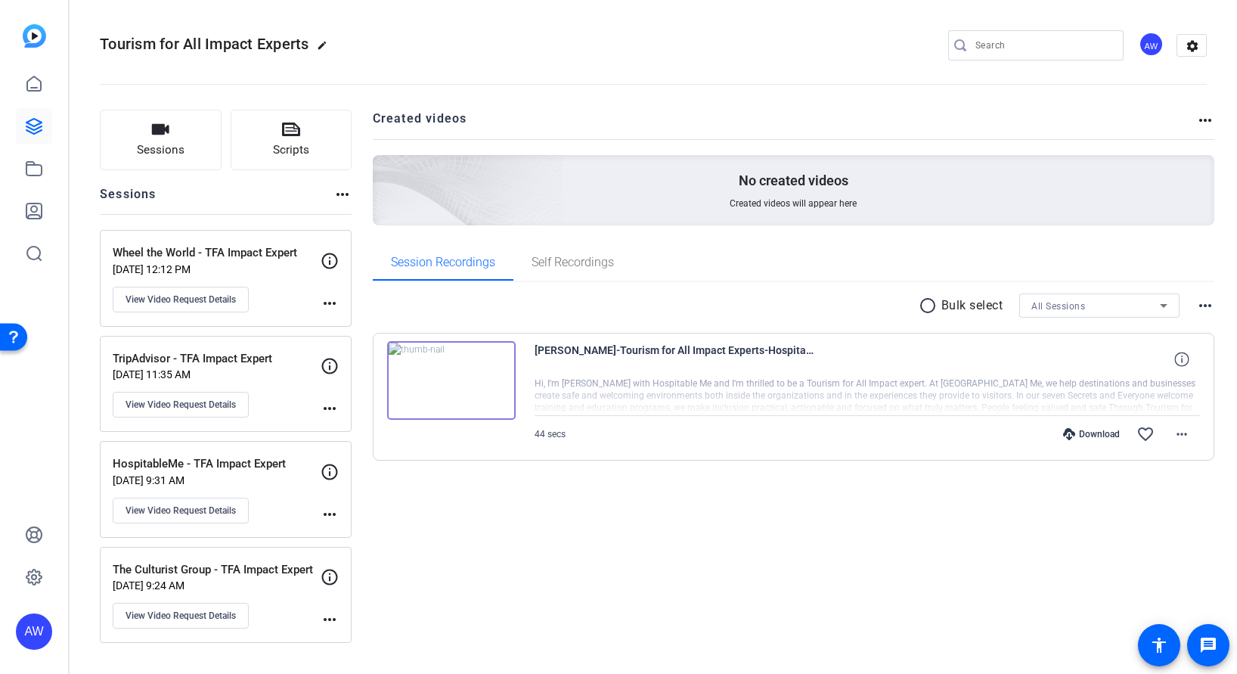
click at [500, 544] on div "Created videos more_horiz No created videos Created videos will appear here Ses…" at bounding box center [794, 376] width 842 height 533
click at [302, 150] on span "Scripts" at bounding box center [291, 149] width 36 height 17
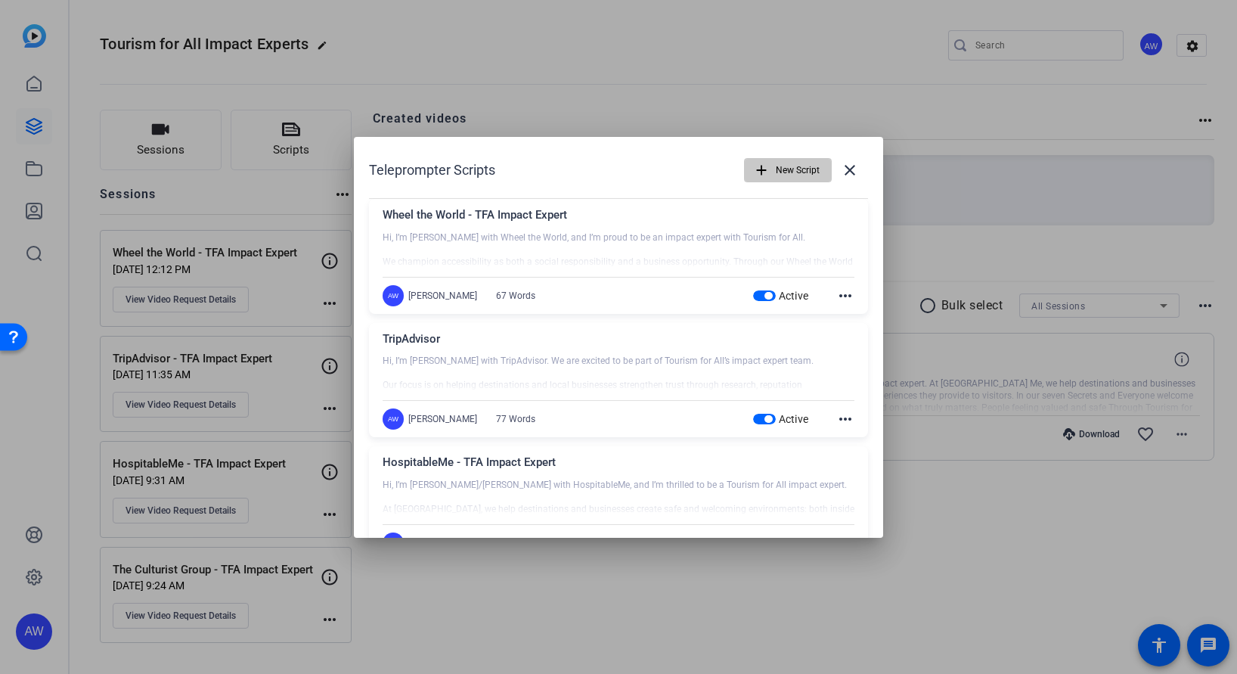
click at [776, 180] on span "New Script" at bounding box center [798, 170] width 44 height 29
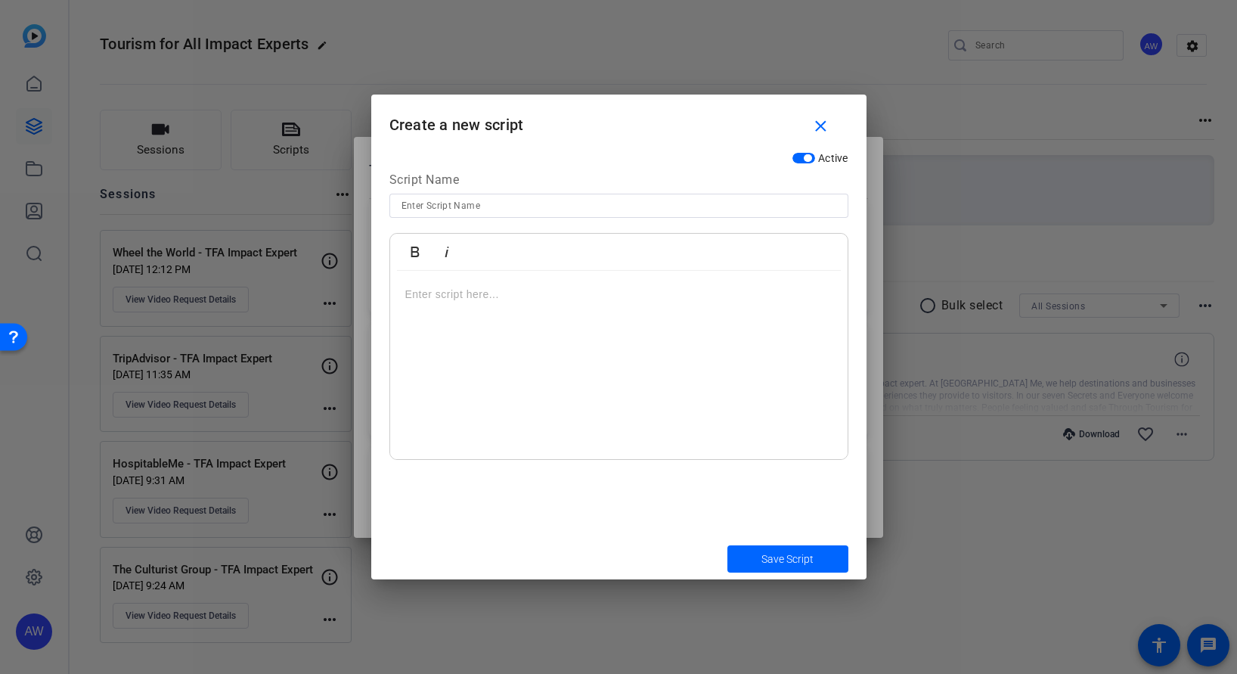
click at [554, 221] on div at bounding box center [618, 226] width 459 height 17
click at [554, 201] on input at bounding box center [618, 206] width 435 height 18
type input "Tourism Cares"
click at [602, 365] on div at bounding box center [618, 365] width 457 height 189
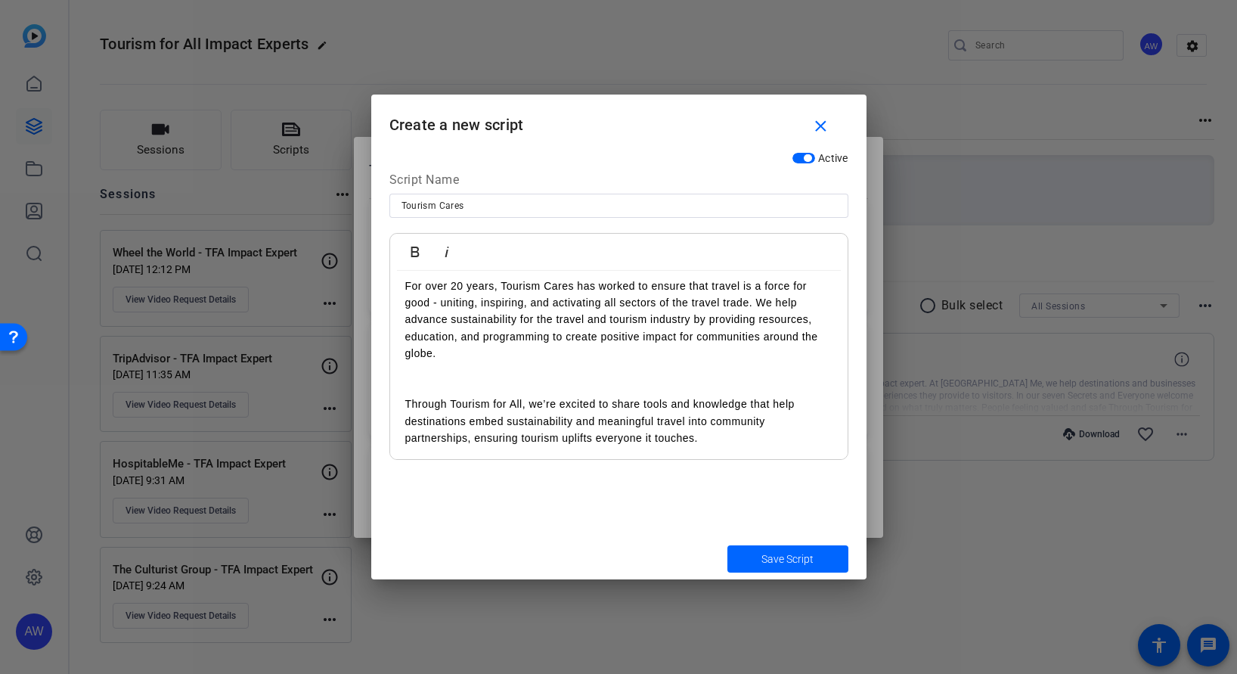
scroll to position [58, 0]
click at [607, 383] on p "Through Tourism for All, we’re excited to share tools and knowledge that help d…" at bounding box center [618, 413] width 427 height 68
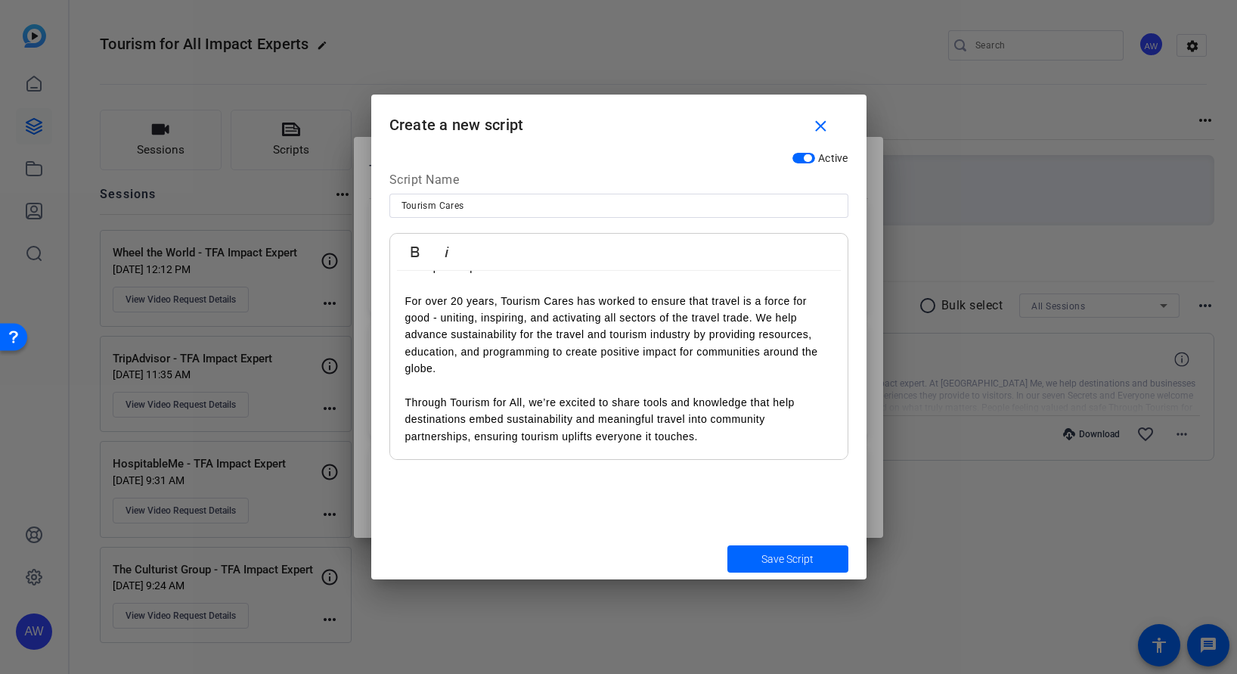
scroll to position [0, 0]
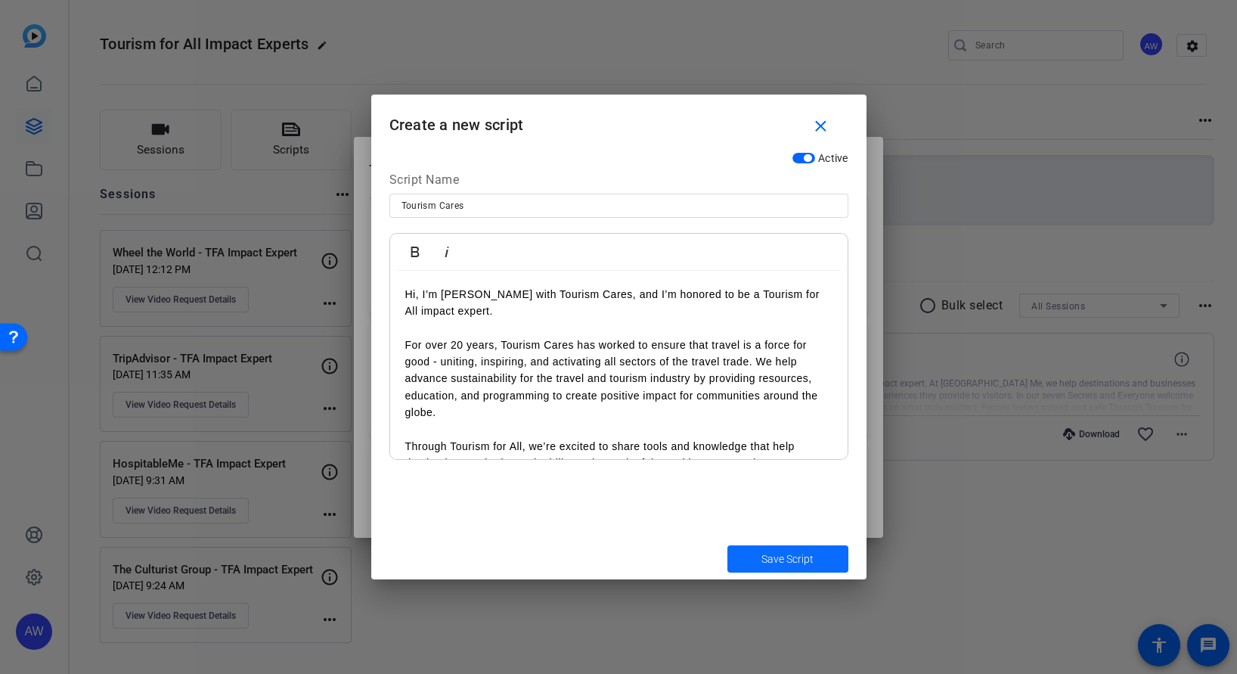
click at [822, 557] on span "submit" at bounding box center [787, 559] width 121 height 36
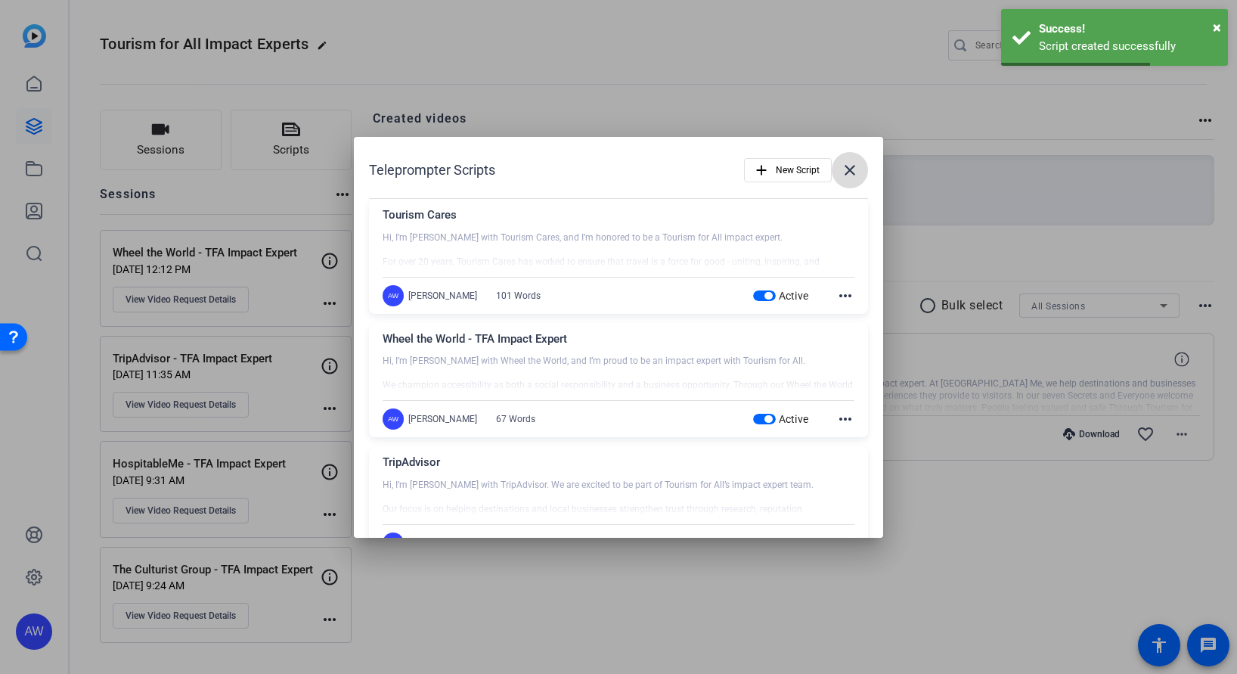
click at [847, 171] on mat-icon "close" at bounding box center [850, 170] width 18 height 18
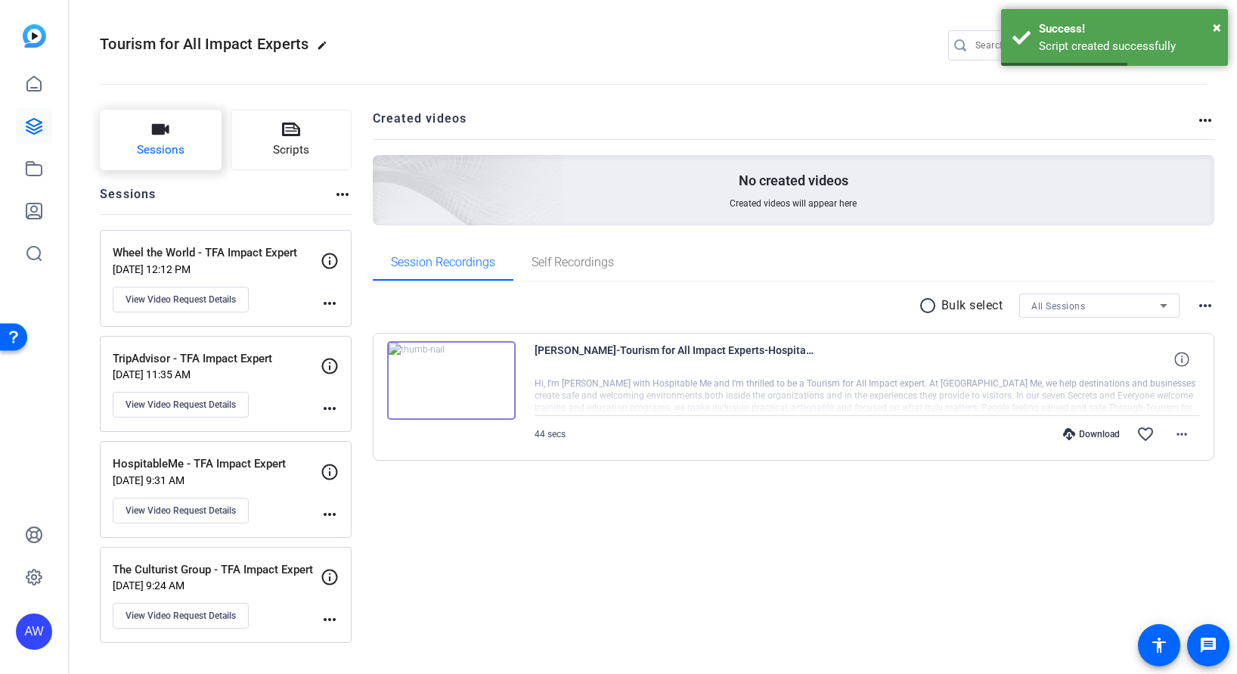
click at [147, 133] on button "Sessions" at bounding box center [161, 140] width 122 height 60
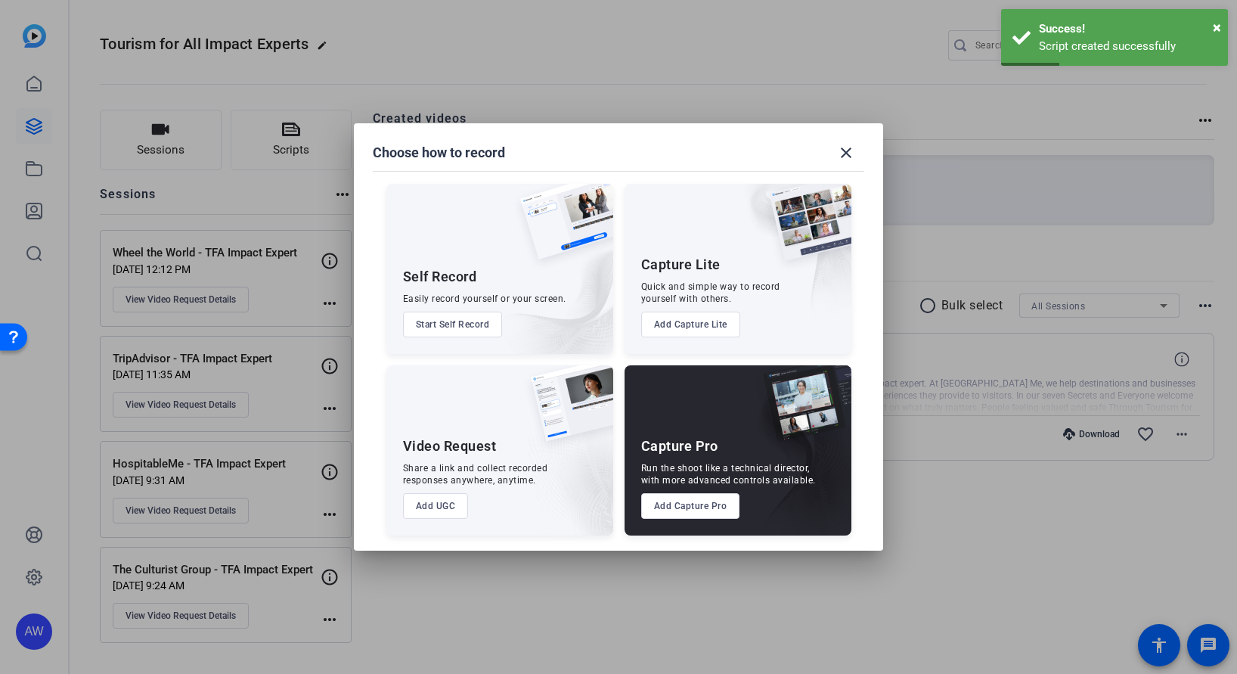
click at [451, 501] on button "Add UGC" at bounding box center [436, 506] width 66 height 26
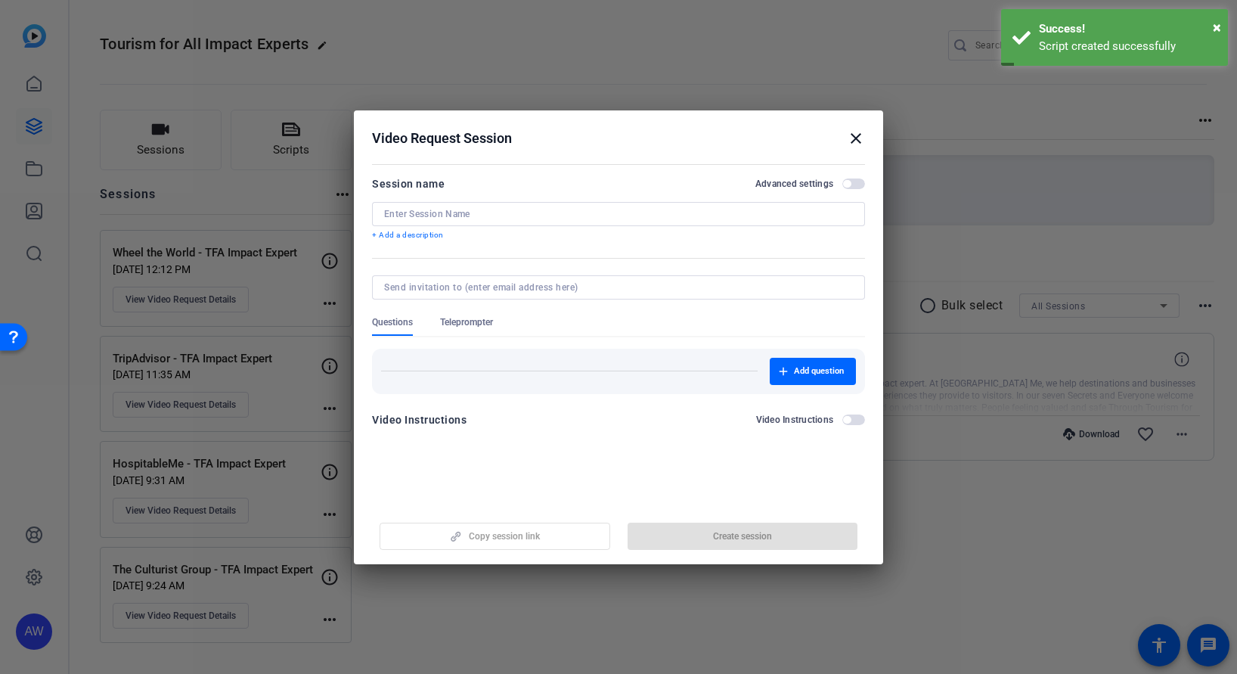
click at [468, 206] on div at bounding box center [618, 214] width 469 height 24
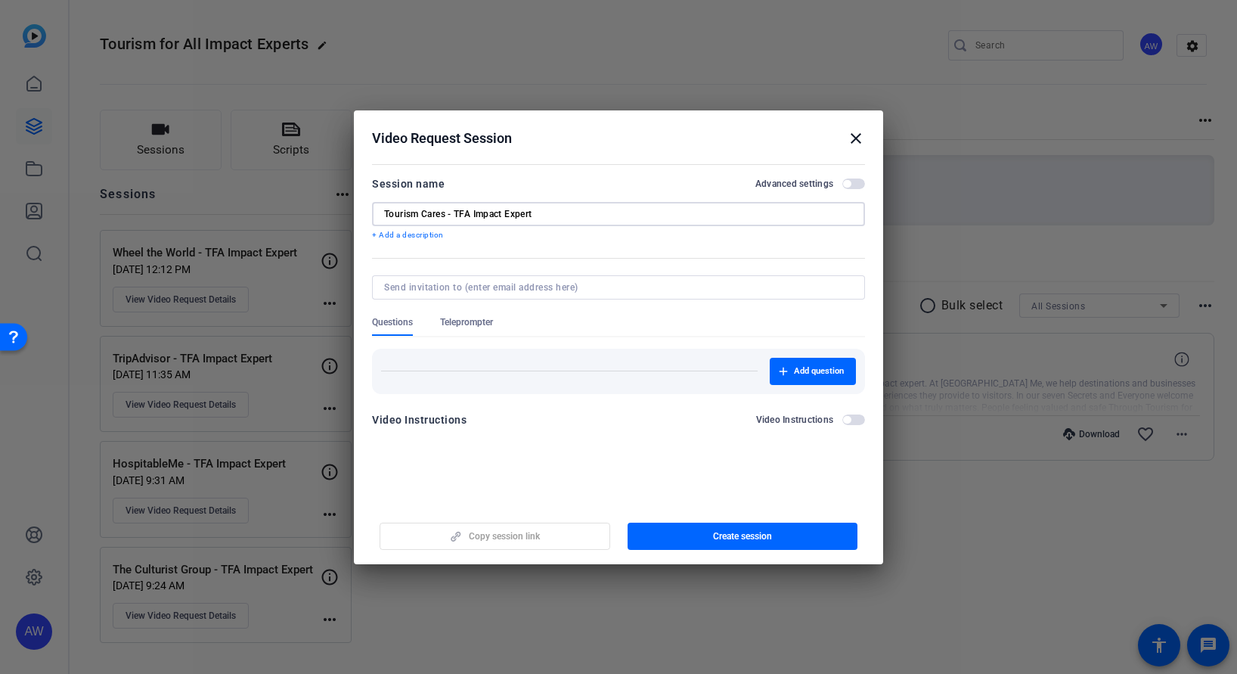
type input "Tourism Cares - TFA Impact Expert"
click at [463, 325] on span "Teleprompter" at bounding box center [466, 322] width 53 height 12
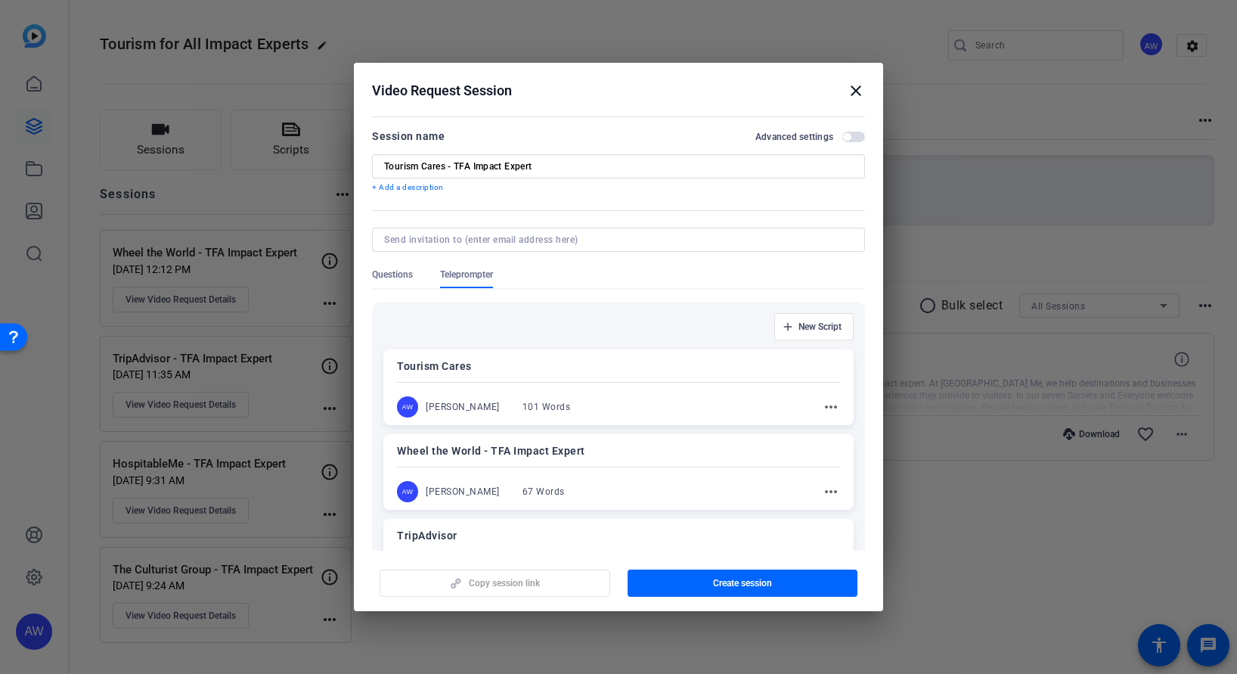
click at [540, 398] on div "AW [PERSON_NAME] 101 Words" at bounding box center [491, 406] width 188 height 21
click at [741, 580] on span "Create session" at bounding box center [742, 583] width 59 height 12
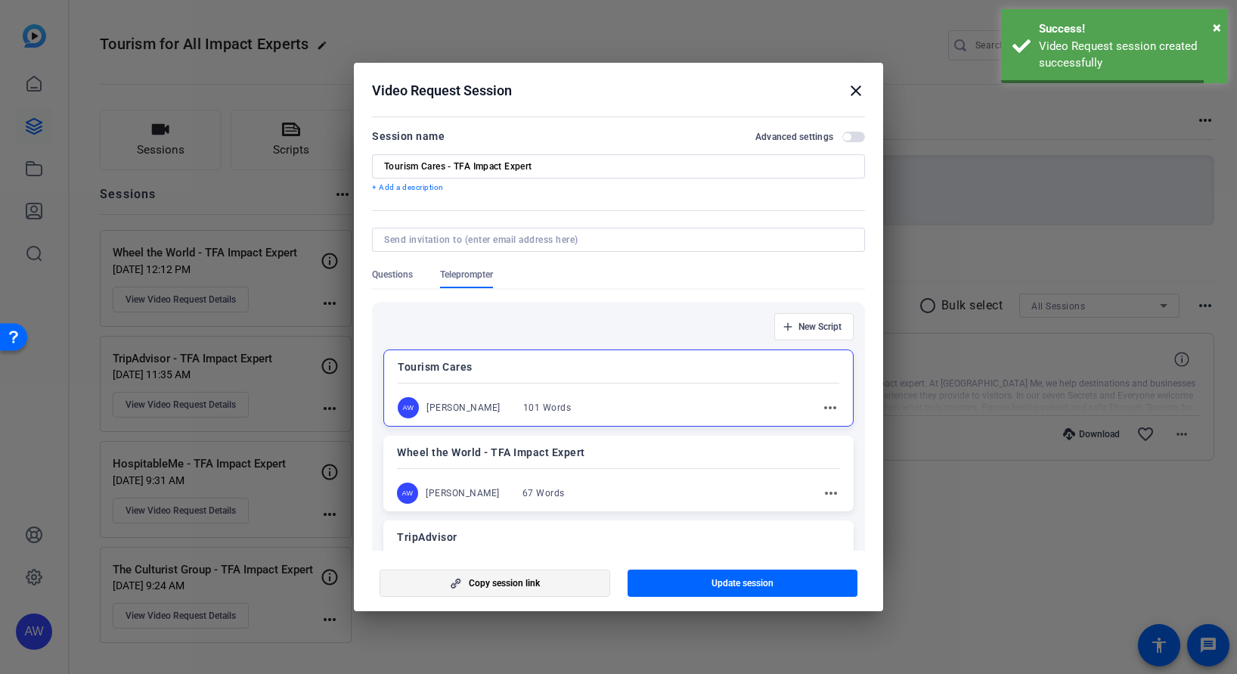
click at [494, 585] on span "Copy session link" at bounding box center [504, 583] width 71 height 12
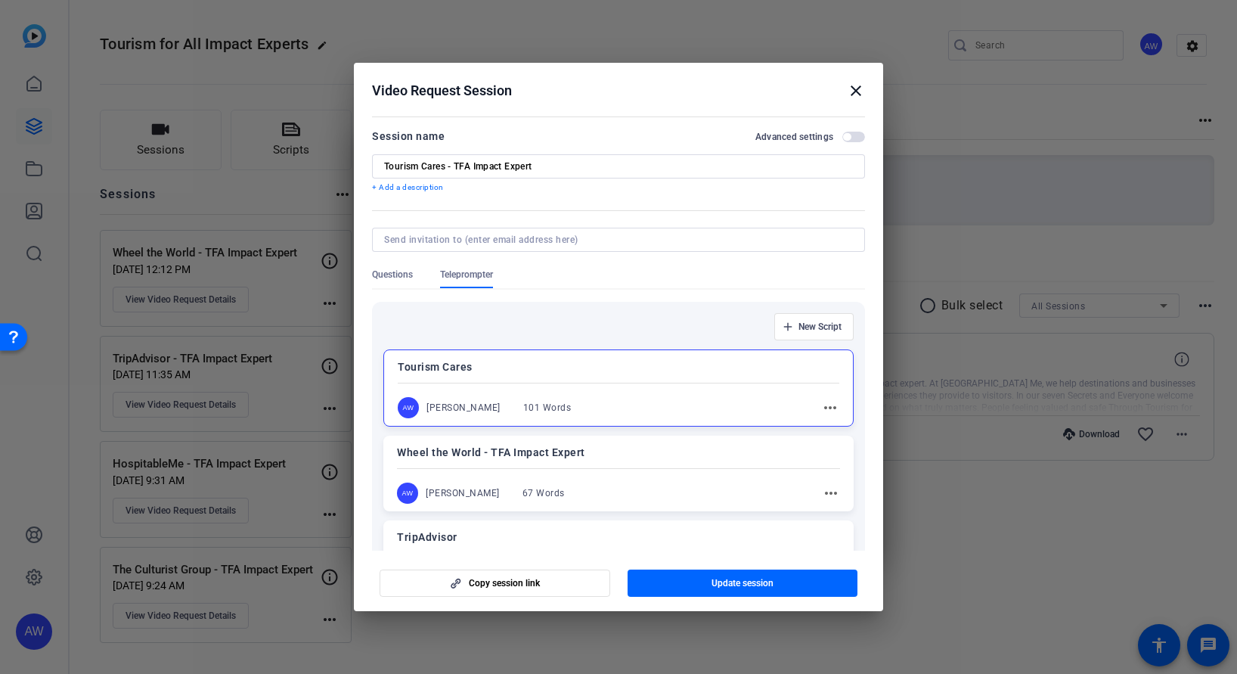
click at [850, 92] on mat-icon "close" at bounding box center [856, 91] width 18 height 18
